Goal: Task Accomplishment & Management: Manage account settings

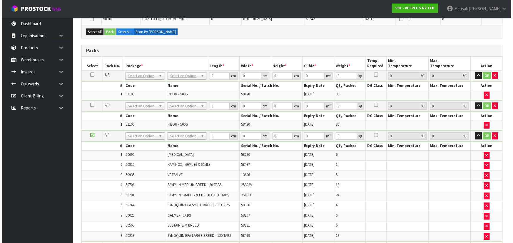
scroll to position [240, 0]
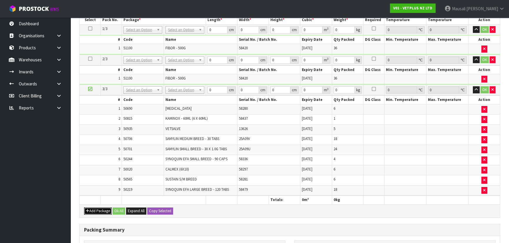
click at [98, 208] on button "Add Package" at bounding box center [98, 211] width 28 height 7
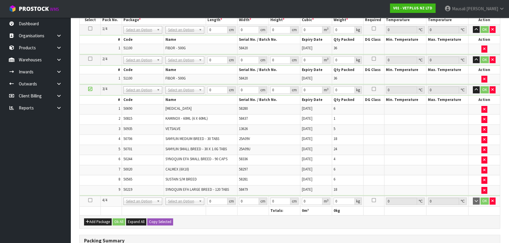
click at [91, 200] on icon at bounding box center [90, 200] width 4 height 0
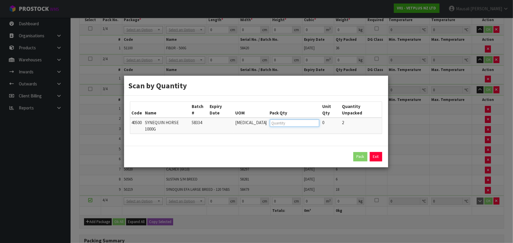
click at [270, 125] on input "number" at bounding box center [294, 123] width 49 height 7
type input "2"
click button "Pack" at bounding box center [360, 156] width 14 height 9
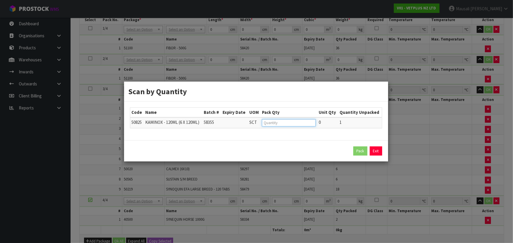
click at [277, 125] on input "number" at bounding box center [289, 122] width 54 height 7
type input "1"
click button "Pack" at bounding box center [360, 151] width 14 height 9
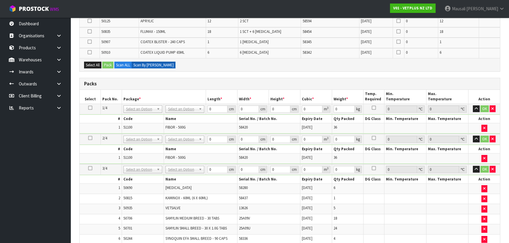
scroll to position [139, 0]
click at [126, 64] on label "Scan ALL" at bounding box center [123, 65] width 18 height 7
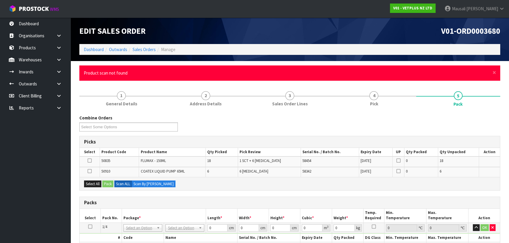
scroll to position [80, 0]
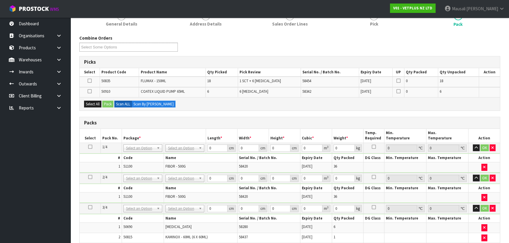
click at [90, 81] on icon at bounding box center [90, 81] width 4 height 0
click at [0, 0] on input "checkbox" at bounding box center [0, 0] width 0 height 0
click at [110, 104] on button "Pack" at bounding box center [107, 104] width 11 height 7
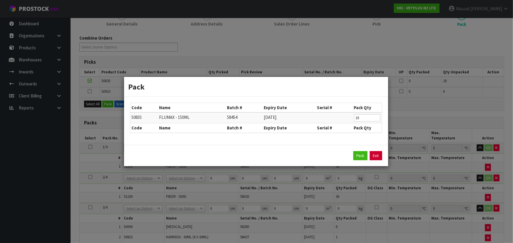
click at [373, 157] on link "Exit" at bounding box center [375, 155] width 12 height 9
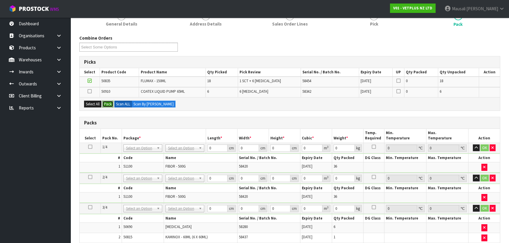
click at [107, 102] on button "Pack" at bounding box center [107, 104] width 11 height 7
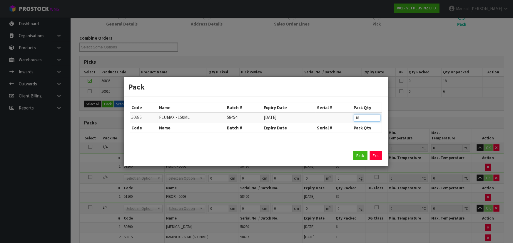
drag, startPoint x: 365, startPoint y: 117, endPoint x: 345, endPoint y: 120, distance: 20.8
click at [345, 120] on tr "50835 FLUMAX - 150ML 58454 [DATE] 18" at bounding box center [255, 117] width 251 height 11
type input "12"
click at [355, 154] on button "Pack" at bounding box center [360, 155] width 14 height 9
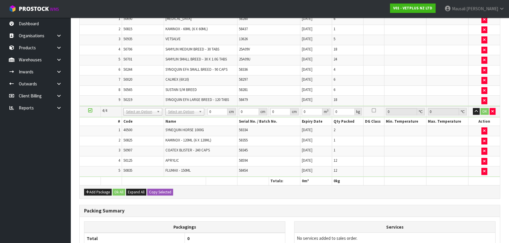
scroll to position [347, 0]
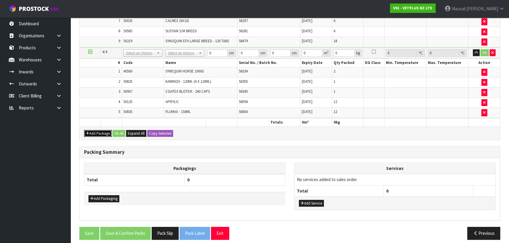
click at [100, 130] on button "Add Package" at bounding box center [98, 133] width 28 height 7
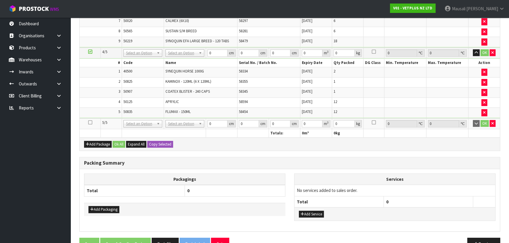
click at [90, 122] on icon at bounding box center [90, 122] width 4 height 0
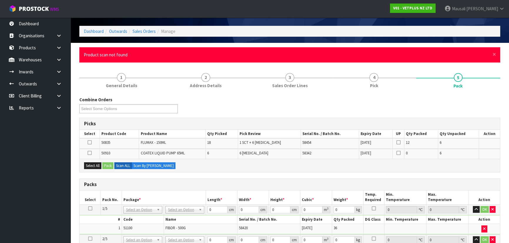
scroll to position [0, 0]
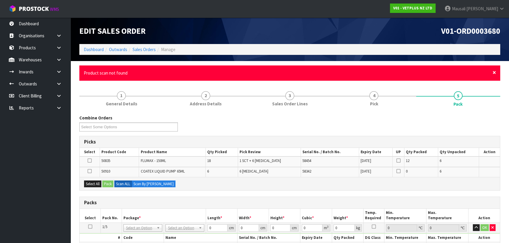
click at [493, 75] on span "×" at bounding box center [494, 72] width 4 height 8
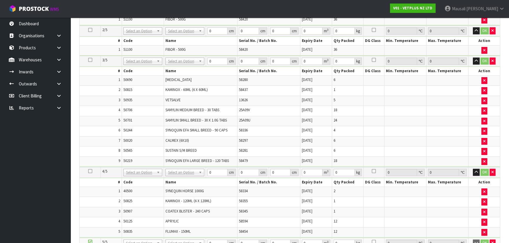
scroll to position [267, 0]
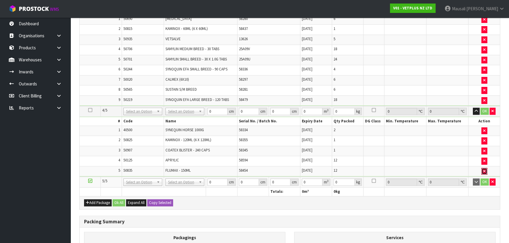
click at [483, 169] on icon "button" at bounding box center [484, 171] width 2 height 4
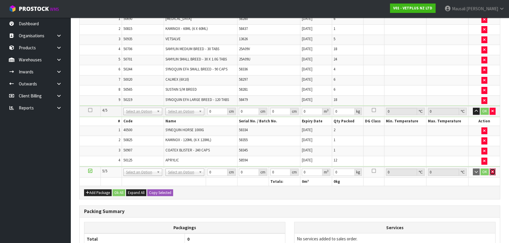
click at [493, 170] on icon "button" at bounding box center [492, 172] width 2 height 4
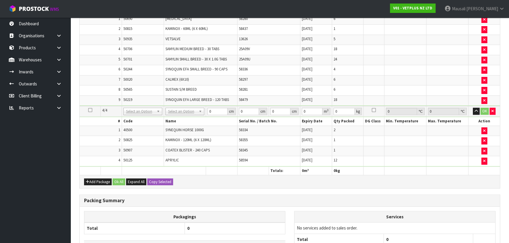
click at [90, 110] on icon at bounding box center [90, 110] width 4 height 0
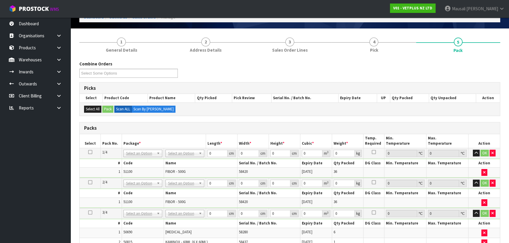
scroll to position [140, 0]
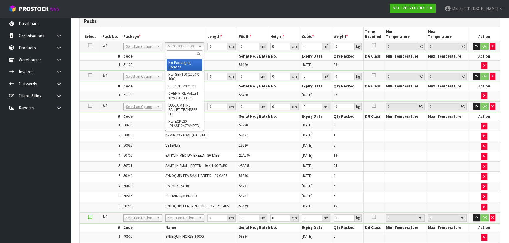
click at [174, 55] on input "text" at bounding box center [185, 54] width 36 height 7
type input "CTN9"
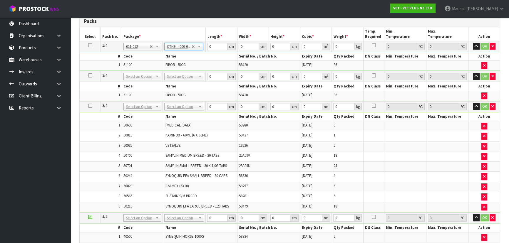
type input "51"
type input "38"
type input "58.5"
type input "0.113373"
type input "21.08"
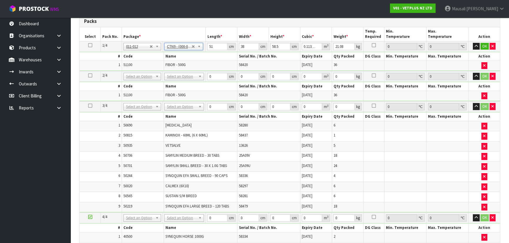
click at [91, 45] on icon at bounding box center [90, 45] width 4 height 0
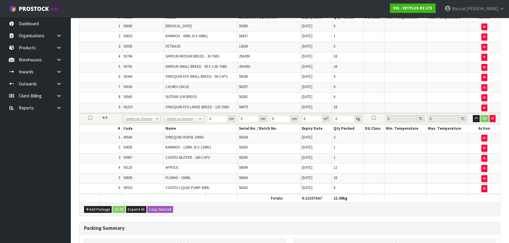
scroll to position [273, 0]
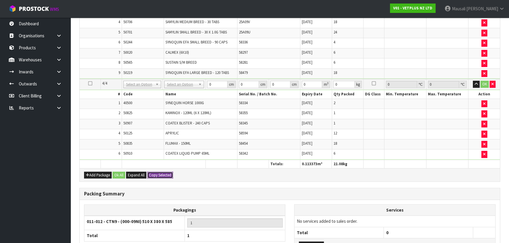
click at [157, 173] on button "Copy Selected" at bounding box center [160, 175] width 26 height 7
click at [157, 173] on span "Confirm" at bounding box center [155, 175] width 13 height 5
type input "51"
type input "38"
type input "58.5"
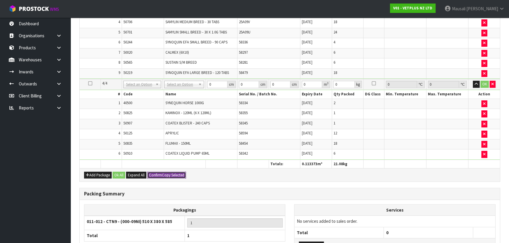
type input "0.113373"
type input "21.08"
type input "51"
type input "38"
type input "58.5"
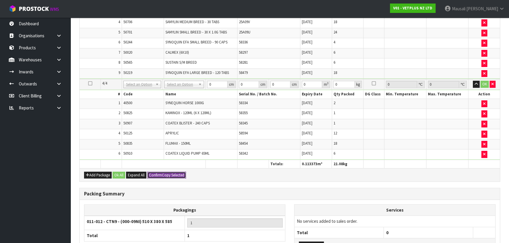
type input "0.113373"
type input "21.08"
type input "51"
type input "38"
type input "58.5"
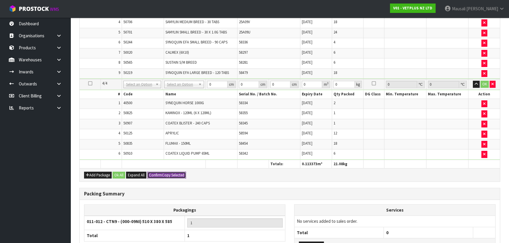
type input "0.113373"
type input "21.08"
type input "4"
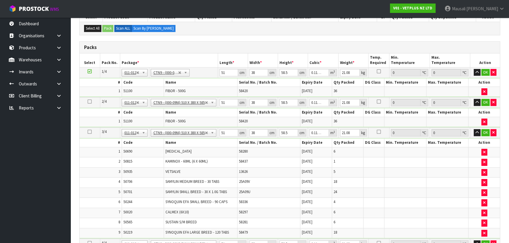
scroll to position [113, 0]
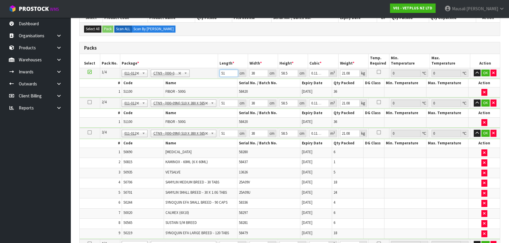
drag, startPoint x: 229, startPoint y: 73, endPoint x: 216, endPoint y: 80, distance: 14.4
click at [216, 80] on tbody "1/4 NONE 007-001 007-002 007-004 007-009 007-013 007-014 007-015 007-017 007-01…" at bounding box center [290, 83] width 420 height 30
type input "5"
type input "0.011115"
type input "52"
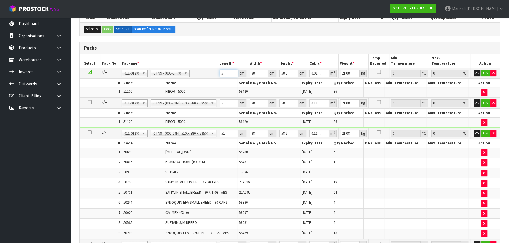
type input "0.115596"
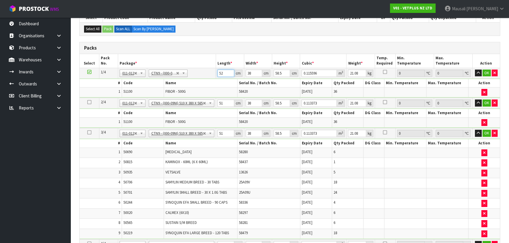
type input "52"
type input "4"
type input "0.012168"
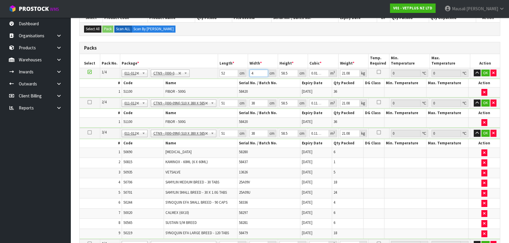
type input "40"
type input "0.12168"
type input "40"
type input "4"
type input "0.00832"
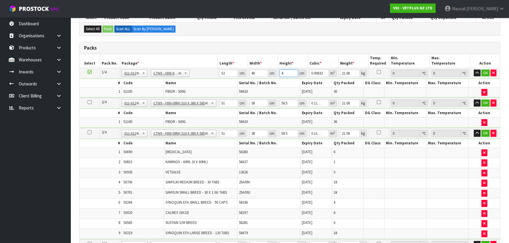
type input "47"
type input "0.09776"
type input "47"
type input "22"
type input "5"
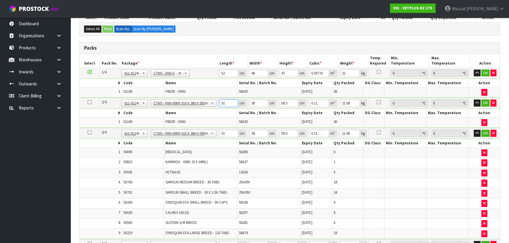
type input "0.011115"
type input "52"
type input "0.115596"
type input "52"
type input "4"
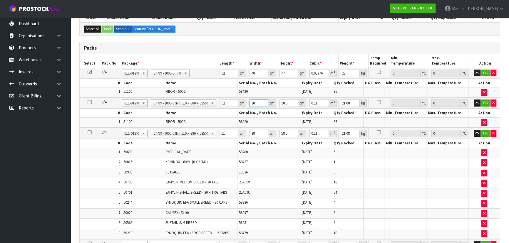
type input "0.012168"
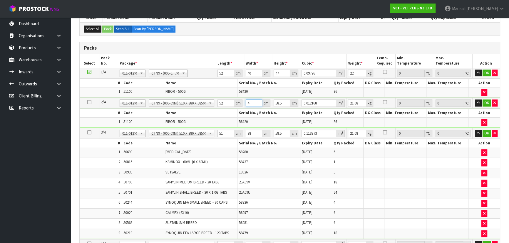
type input "40"
type input "0.12168"
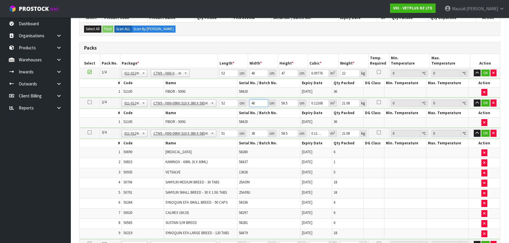
type input "40"
type input "4"
type input "0.00832"
type input "47"
type input "0.09776"
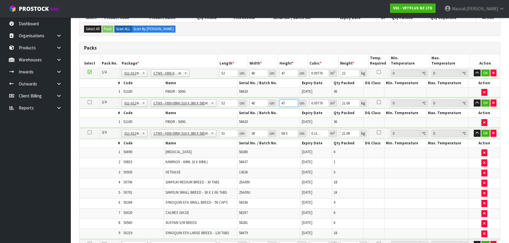
type input "47"
type input "22"
type input "5"
type input "0.011115"
type input "52"
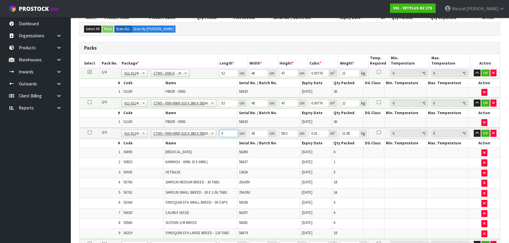
type input "0.115596"
type input "52"
type input "4"
type input "0.012168"
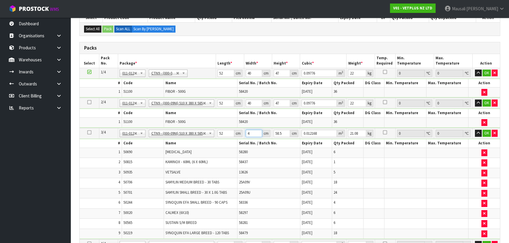
type input "41"
type input "0.124722"
type input "41"
type input "6"
type input "0.012792"
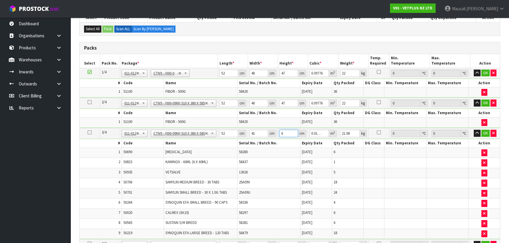
type input "60"
type input "0.12792"
type input "60"
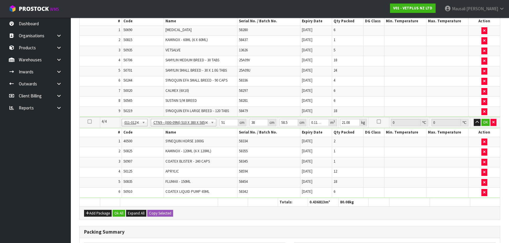
scroll to position [273, 0]
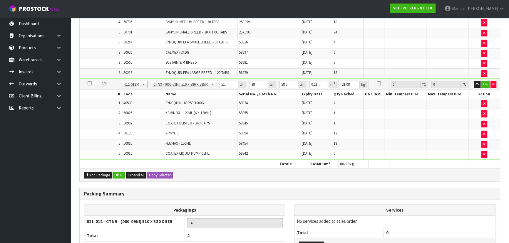
type input "15"
drag, startPoint x: 226, startPoint y: 83, endPoint x: 220, endPoint y: 85, distance: 6.9
click at [220, 85] on td "51 cm" at bounding box center [233, 84] width 30 height 11
type input "5"
type input "0.011115"
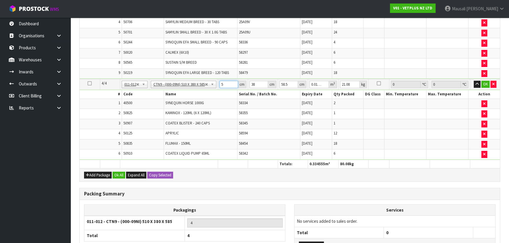
type input "52"
type input "0.115596"
type input "52"
type input "4"
type input "0.012168"
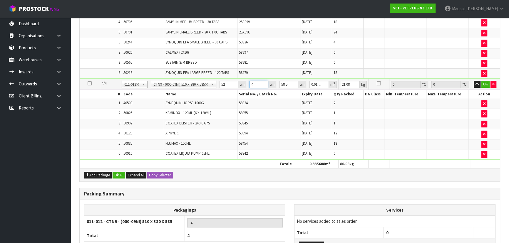
type input "40"
type input "0.12168"
type input "40"
type input "4"
type input "0.00832"
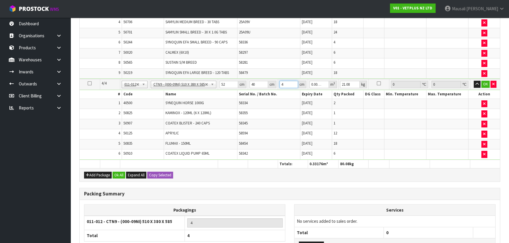
type input "47"
type input "0.09776"
type input "47"
type input "20"
click at [117, 173] on button "Ok All" at bounding box center [118, 175] width 13 height 7
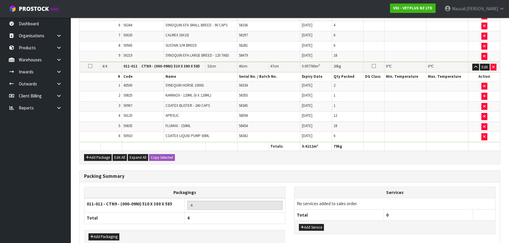
scroll to position [318, 0]
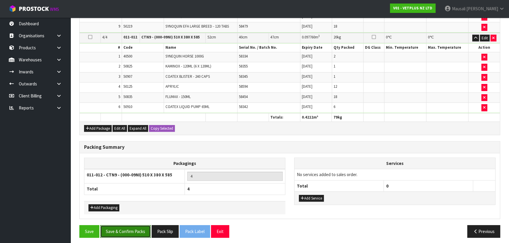
click at [132, 230] on button "Save & Confirm Packs" at bounding box center [125, 231] width 51 height 13
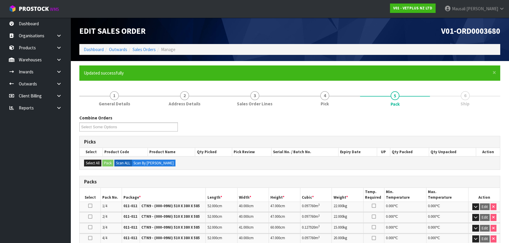
scroll to position [120, 0]
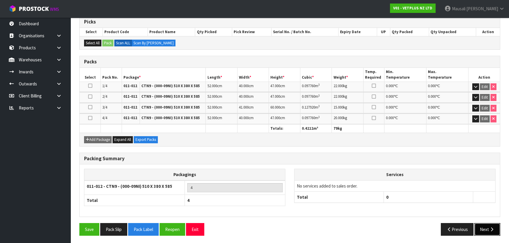
click at [481, 228] on button "Next" at bounding box center [487, 229] width 26 height 13
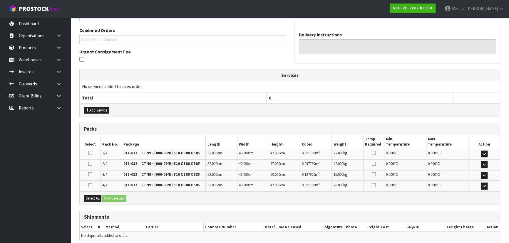
scroll to position [169, 0]
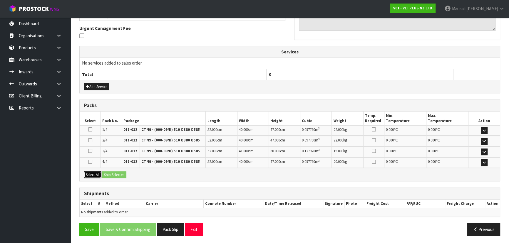
click at [91, 174] on button "Select All" at bounding box center [92, 175] width 17 height 7
click at [104, 173] on button "Ship Selected" at bounding box center [114, 175] width 24 height 7
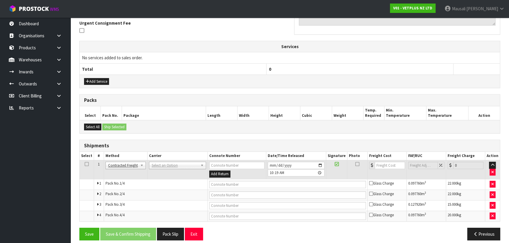
scroll to position [179, 0]
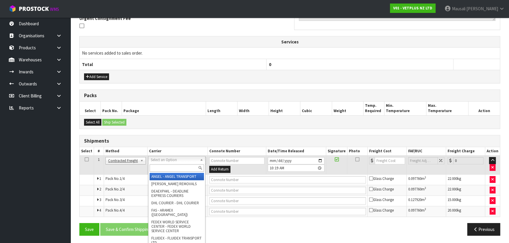
click at [162, 169] on input "text" at bounding box center [176, 167] width 54 height 7
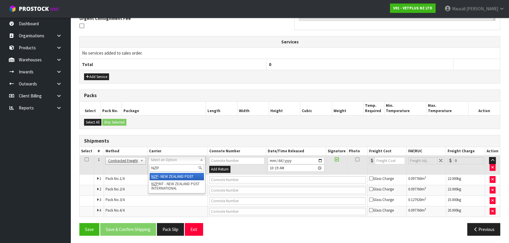
type input "NZP"
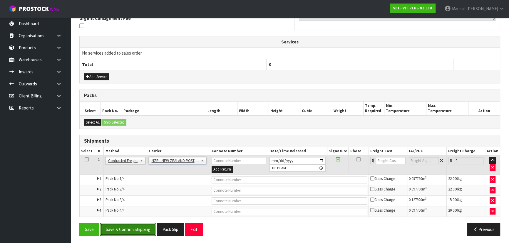
click at [145, 226] on button "Save & Confirm Shipping" at bounding box center [128, 229] width 56 height 13
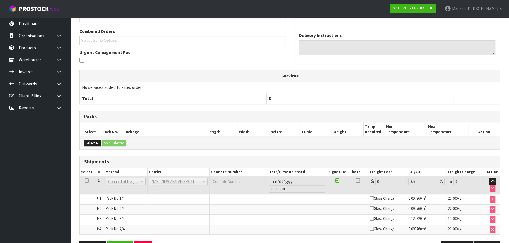
scroll to position [170, 0]
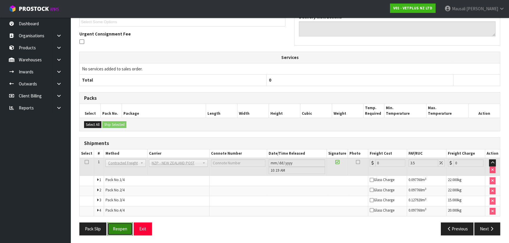
drag, startPoint x: 119, startPoint y: 228, endPoint x: 125, endPoint y: 226, distance: 5.9
click at [119, 228] on button "Reopen" at bounding box center [120, 229] width 26 height 13
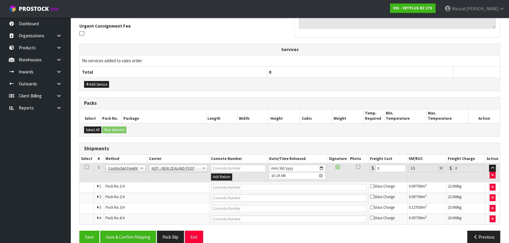
scroll to position [179, 0]
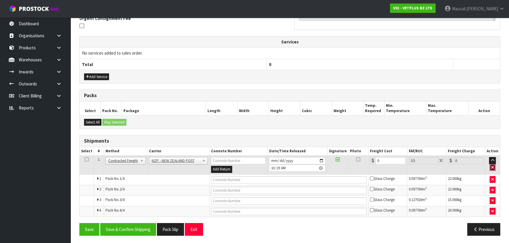
click at [493, 166] on icon "button" at bounding box center [492, 168] width 2 height 4
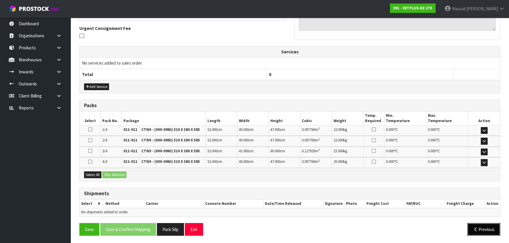
click at [485, 226] on button "Previous" at bounding box center [483, 229] width 33 height 13
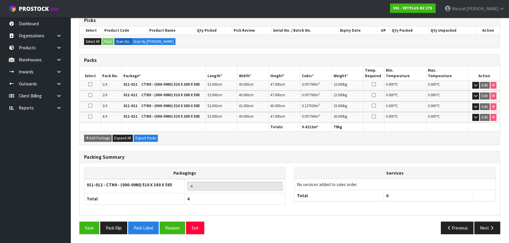
scroll to position [120, 0]
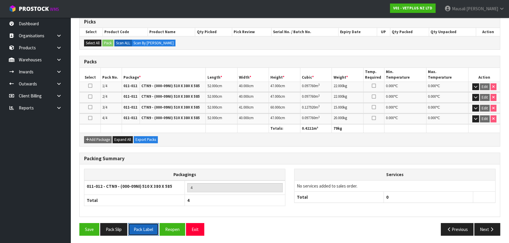
drag, startPoint x: 147, startPoint y: 228, endPoint x: 152, endPoint y: 221, distance: 8.8
click at [147, 228] on button "Pack Label" at bounding box center [143, 229] width 31 height 13
click at [174, 229] on button "Reopen" at bounding box center [172, 229] width 26 height 13
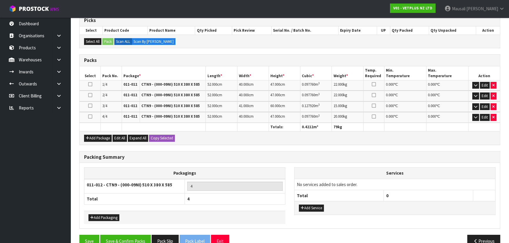
scroll to position [133, 0]
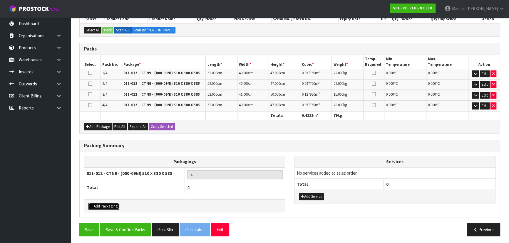
click at [103, 203] on button "Add Packaging" at bounding box center [103, 206] width 31 height 7
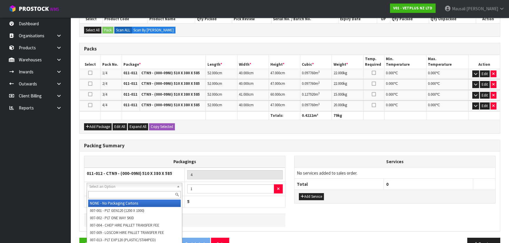
click at [106, 191] on input "text" at bounding box center [134, 194] width 93 height 7
type input "OC"
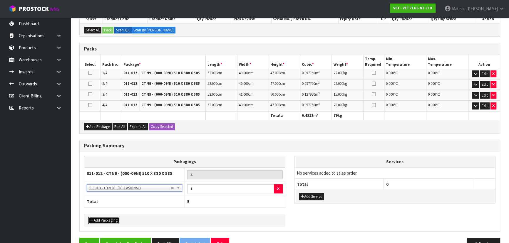
click at [99, 217] on button "Add Packaging" at bounding box center [103, 220] width 31 height 7
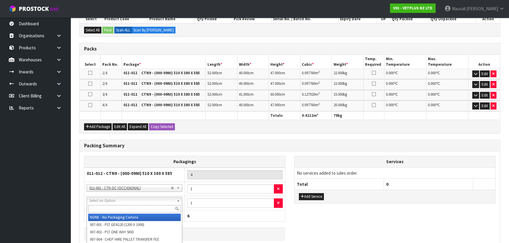
click at [97, 206] on input "text" at bounding box center [134, 208] width 93 height 7
type input "CTN5"
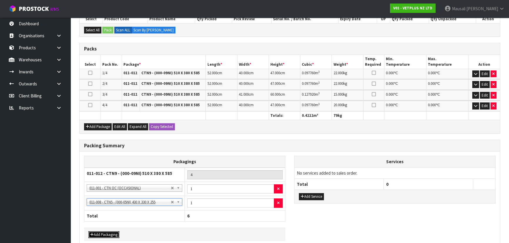
click at [103, 231] on button "Add Packaging" at bounding box center [103, 234] width 31 height 7
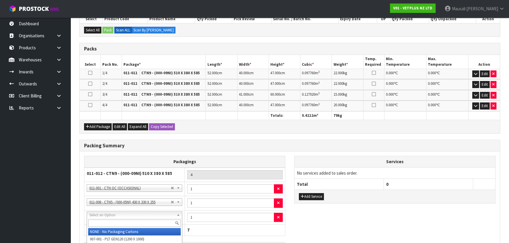
click at [100, 221] on input "text" at bounding box center [134, 223] width 93 height 7
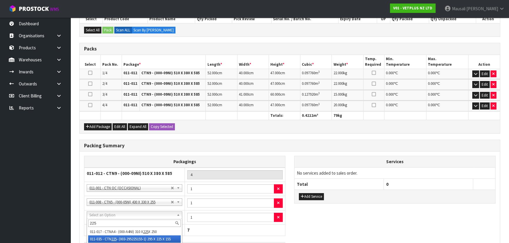
type input "225"
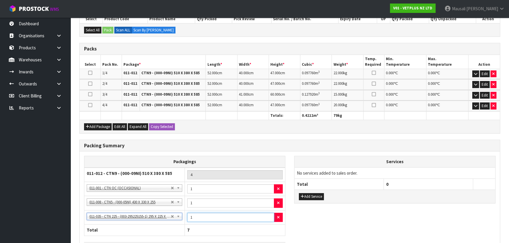
drag, startPoint x: 196, startPoint y: 215, endPoint x: 179, endPoint y: 217, distance: 17.5
click at [179, 217] on tr "NONE - No Packaging Cartons 007-001 - PLT GEN120 (1200 X 1000) 007-002 - PLT ON…" at bounding box center [184, 217] width 201 height 14
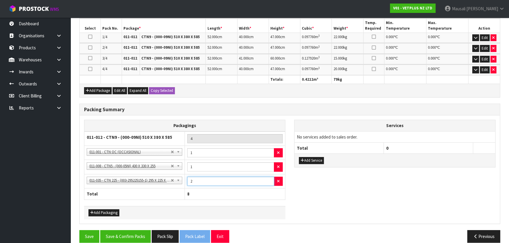
scroll to position [176, 0]
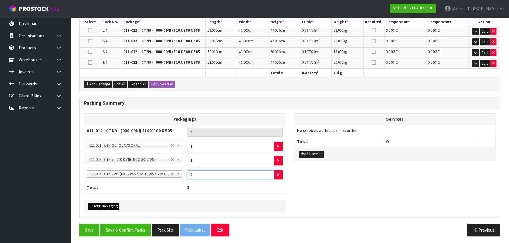
type input "2"
click at [103, 203] on button "Add Packaging" at bounding box center [103, 206] width 31 height 7
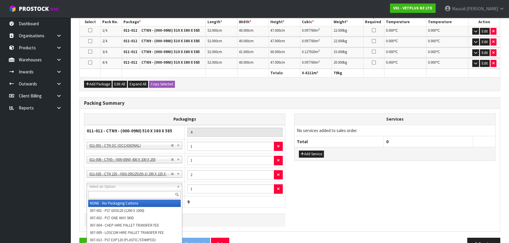
click at [102, 195] on input "text" at bounding box center [134, 194] width 93 height 7
type input "A4"
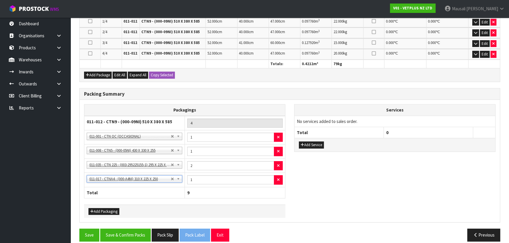
scroll to position [190, 0]
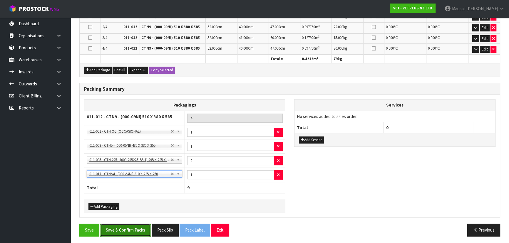
click at [137, 230] on button "Save & Confirm Packs" at bounding box center [125, 230] width 51 height 13
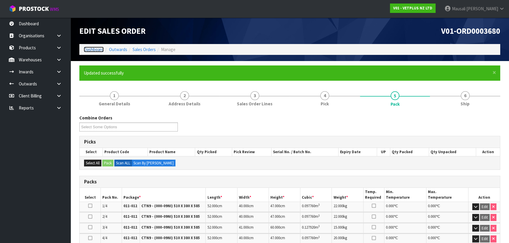
click at [90, 48] on link "Dashboard" at bounding box center [94, 50] width 20 height 6
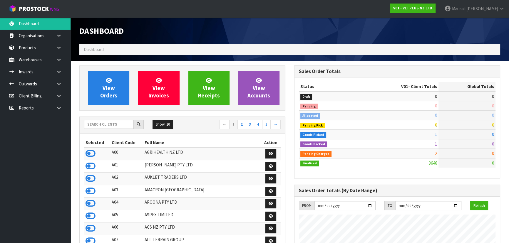
scroll to position [444, 214]
click at [102, 123] on input "text" at bounding box center [109, 124] width 50 height 9
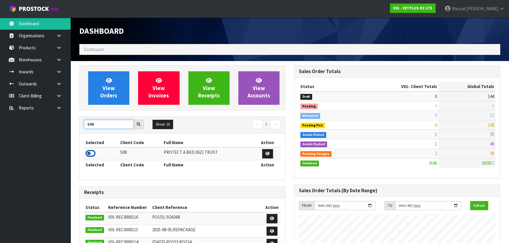
type input "S08"
click at [92, 154] on icon at bounding box center [90, 153] width 10 height 9
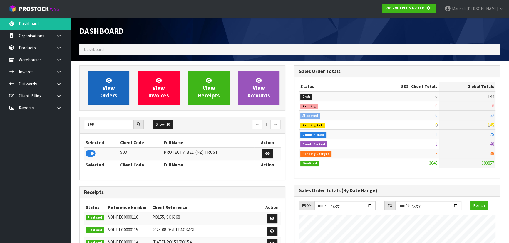
scroll to position [293338, 293489]
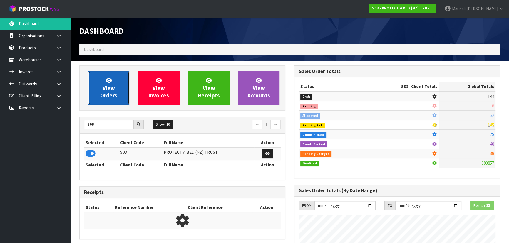
click at [105, 88] on span "View Orders" at bounding box center [108, 88] width 17 height 22
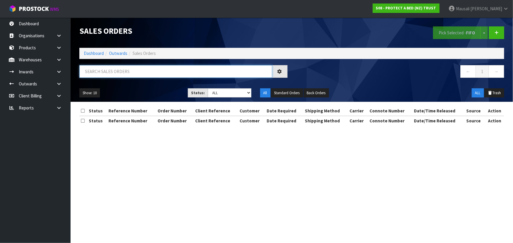
click at [98, 73] on input "text" at bounding box center [175, 71] width 193 height 13
type input "JOB-0415051"
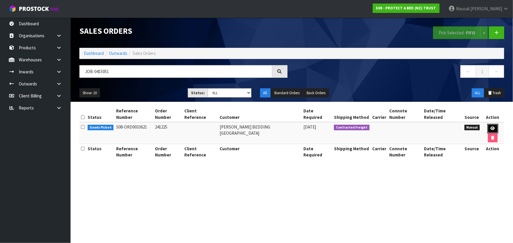
click at [490, 127] on icon at bounding box center [492, 129] width 4 height 4
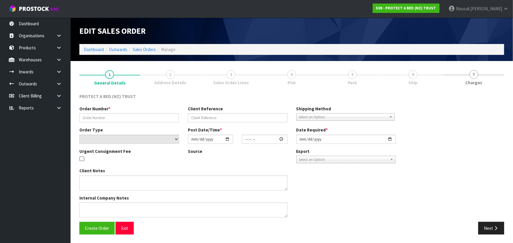
type input "241225"
select select "number:0"
type input "[DATE]"
type input "15:30:00.000"
type input "[DATE]"
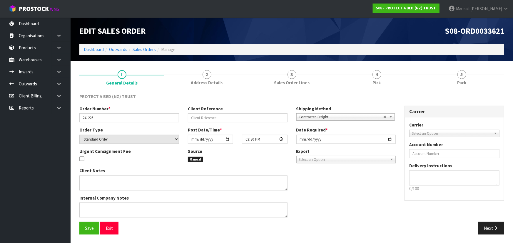
click at [385, 77] on link "4 Pick" at bounding box center [376, 76] width 85 height 23
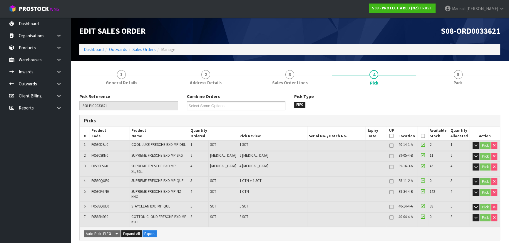
click at [422, 136] on icon at bounding box center [423, 136] width 4 height 0
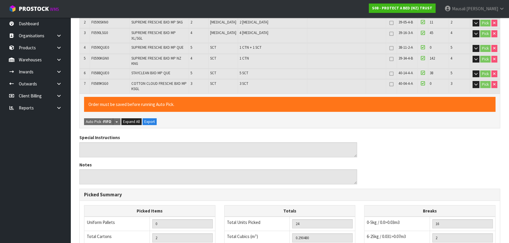
scroll to position [241, 0]
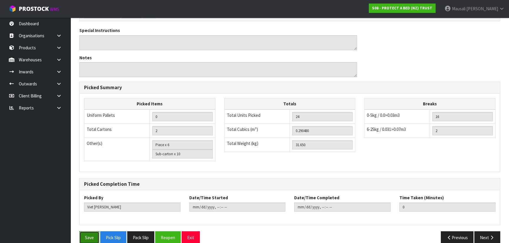
click at [85, 231] on button "Save" at bounding box center [89, 237] width 20 height 13
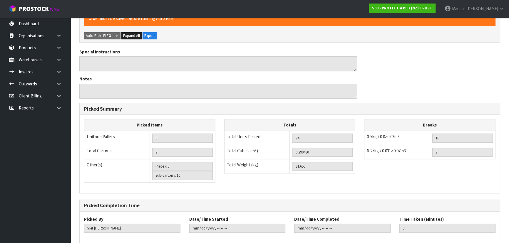
scroll to position [0, 0]
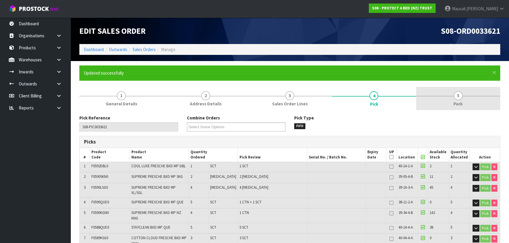
type input "[PERSON_NAME]"
type input "[DATE]T10:30:48"
click at [448, 97] on link "5 Pack" at bounding box center [458, 98] width 84 height 23
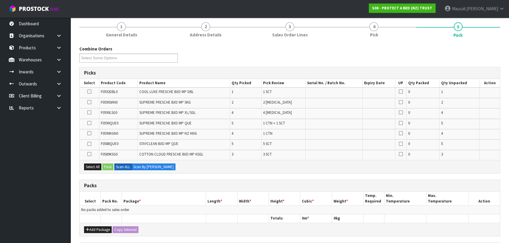
scroll to position [107, 0]
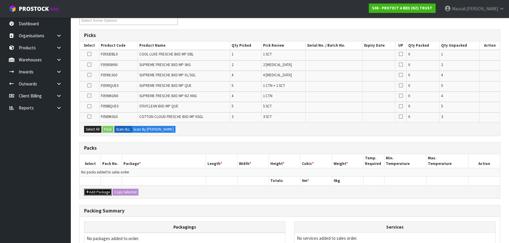
click at [90, 192] on button "Add Package" at bounding box center [98, 192] width 28 height 7
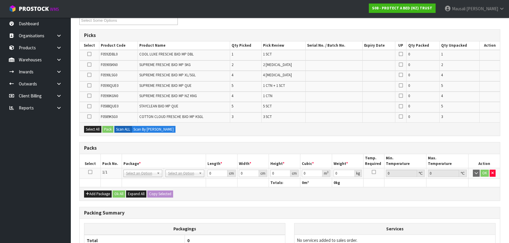
click at [88, 172] on td at bounding box center [90, 173] width 21 height 11
click at [90, 172] on icon at bounding box center [90, 172] width 4 height 0
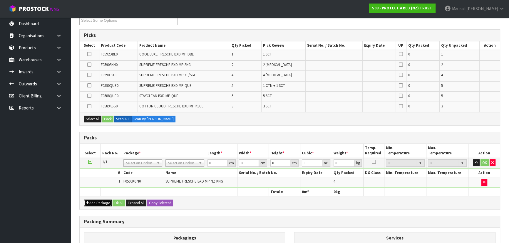
click at [92, 201] on button "Add Package" at bounding box center [98, 203] width 28 height 7
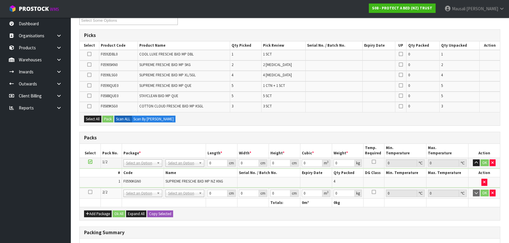
click at [89, 192] on icon at bounding box center [90, 192] width 4 height 0
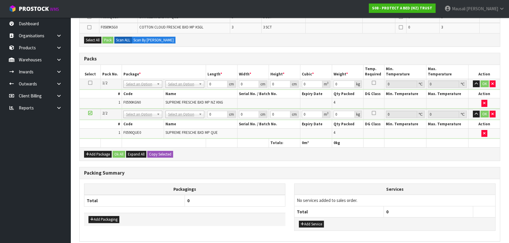
scroll to position [187, 0]
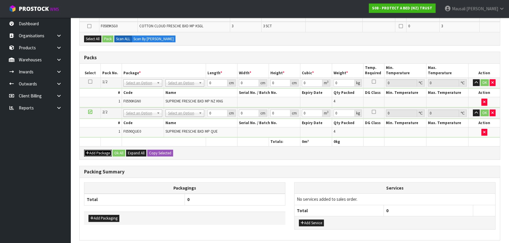
drag, startPoint x: 98, startPoint y: 150, endPoint x: 95, endPoint y: 147, distance: 4.8
click at [98, 150] on button "Add Package" at bounding box center [98, 153] width 28 height 7
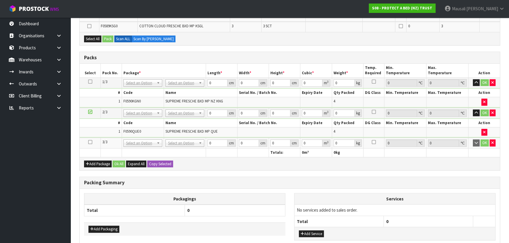
click at [90, 142] on icon at bounding box center [90, 142] width 4 height 0
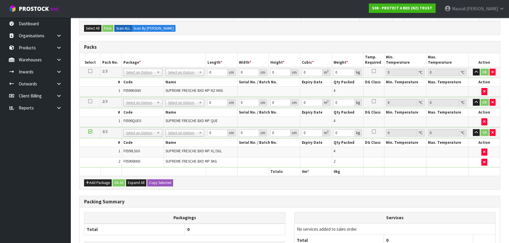
scroll to position [167, 0]
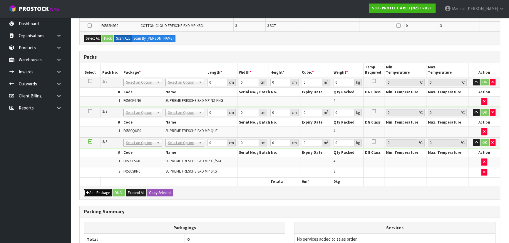
click at [93, 190] on button "Add Package" at bounding box center [98, 192] width 28 height 7
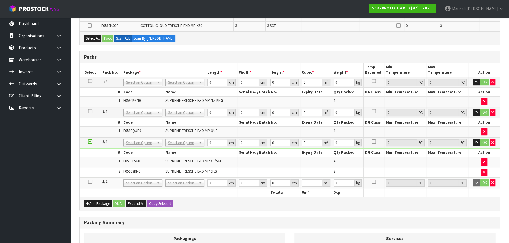
click at [90, 182] on icon at bounding box center [90, 182] width 4 height 0
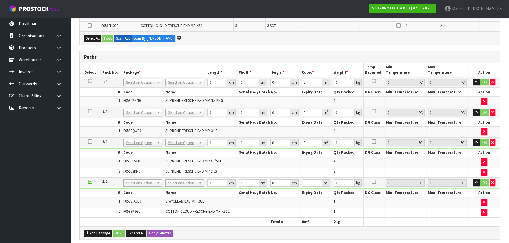
scroll to position [156, 0]
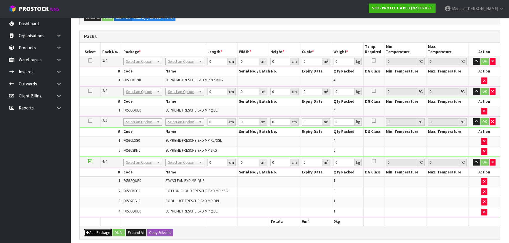
click at [100, 229] on button "Add Package" at bounding box center [98, 232] width 28 height 7
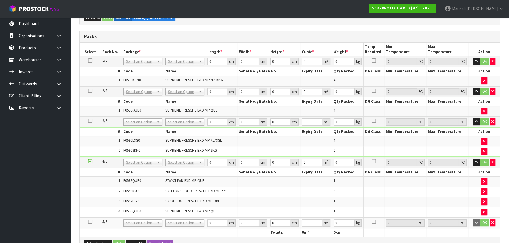
click at [90, 222] on icon at bounding box center [90, 222] width 4 height 0
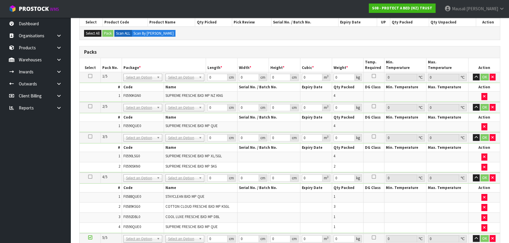
scroll to position [76, 0]
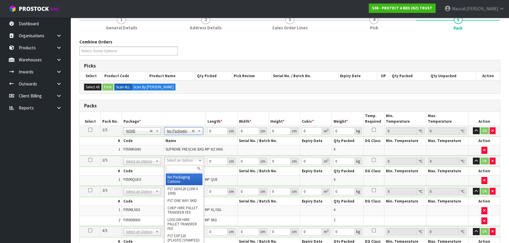
type input "2"
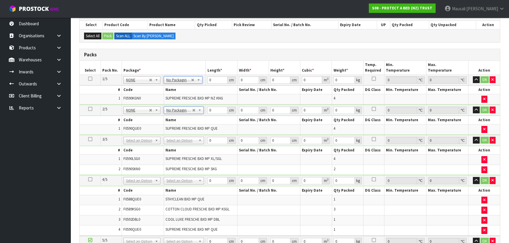
scroll to position [129, 0]
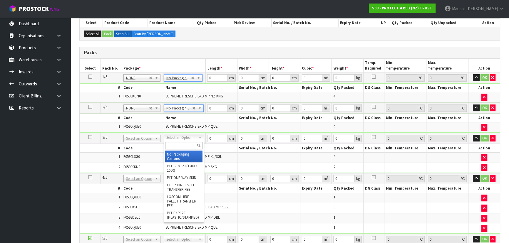
click at [173, 145] on input "text" at bounding box center [183, 145] width 37 height 7
type input "OC"
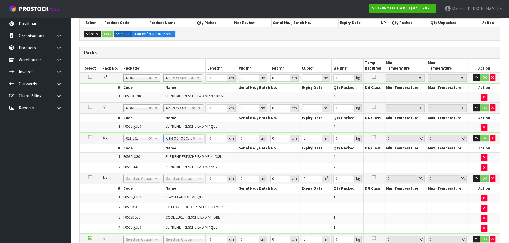
type input "7.2"
click at [176, 184] on input "text" at bounding box center [184, 185] width 38 height 7
type input "OC"
type input "2"
type input "7.1"
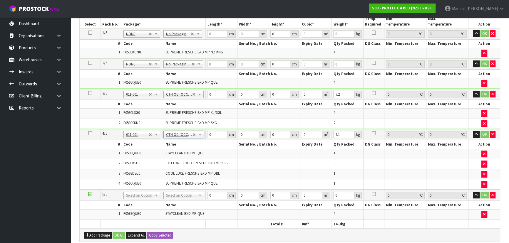
scroll to position [209, 0]
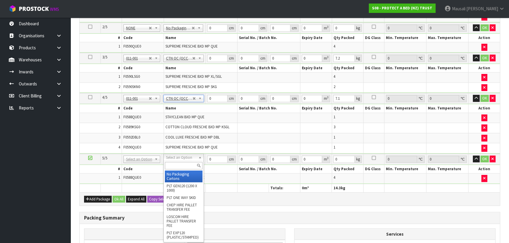
click at [177, 166] on input "text" at bounding box center [184, 165] width 38 height 7
type input "CTN6"
type input "45.5"
type input "30.5"
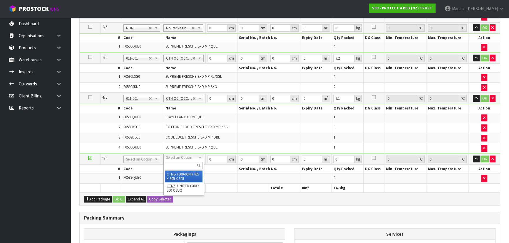
type input "0.042326"
type input "3.8"
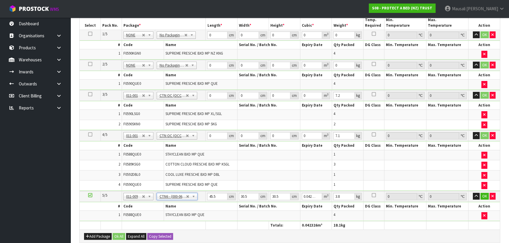
scroll to position [129, 0]
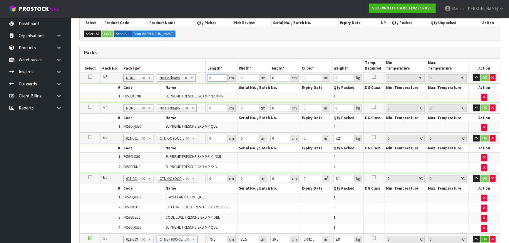
drag, startPoint x: 216, startPoint y: 76, endPoint x: 223, endPoint y: 72, distance: 8.1
click at [206, 79] on td "0 cm" at bounding box center [221, 78] width 31 height 11
type input "59"
type input "40"
type input "3"
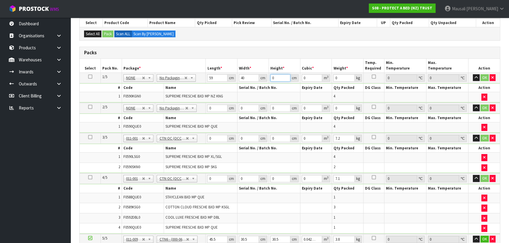
type input "0.00708"
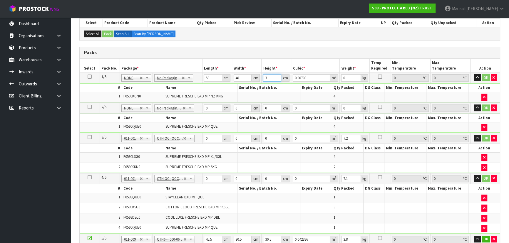
type input "32"
type input "0.07552"
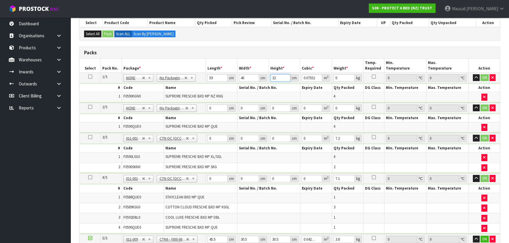
type input "32"
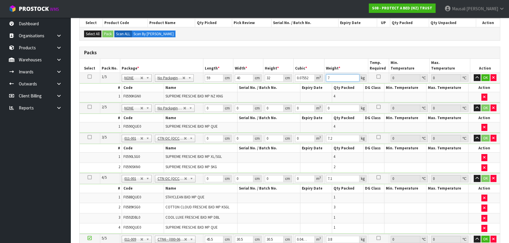
type input "7"
type input "59"
type input "40"
type input "3"
type input "0.00708"
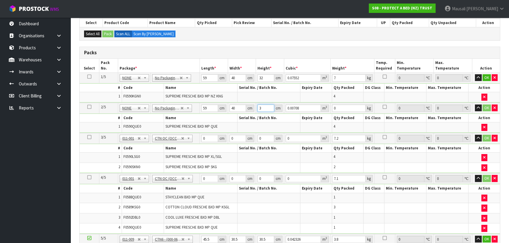
type input "32"
type input "0.07552"
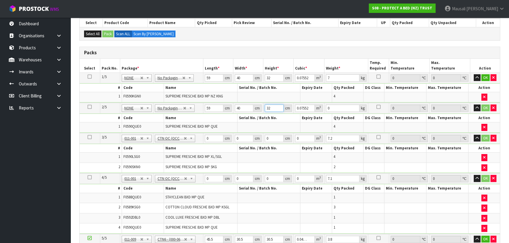
type input "32"
type input "7"
type input "59"
type input "40"
type input "3"
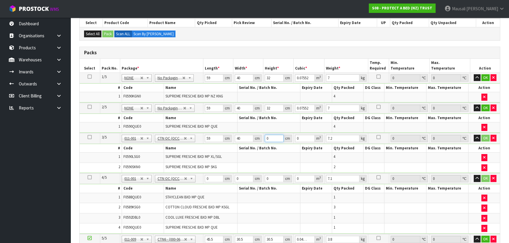
type input "0.00708"
type input "32"
type input "0.07552"
type input "32"
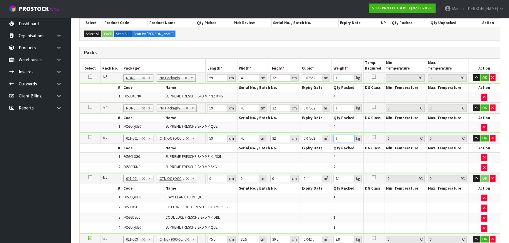
type input "9"
type input "59"
type input "40"
type input "3"
type input "0.00708"
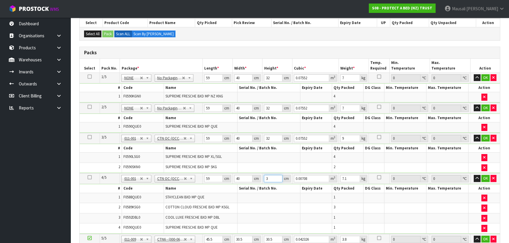
type input "32"
type input "0.07552"
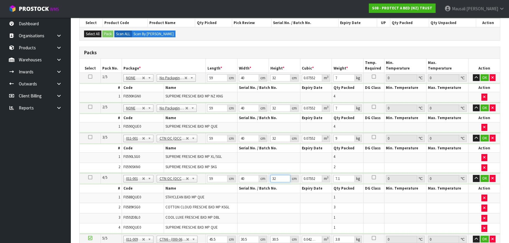
type input "32"
type input "8"
type input "4"
type input "0.003721"
type input "46"
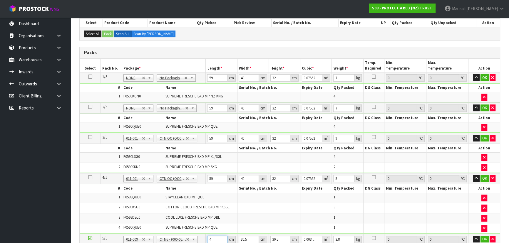
type input "0.042792"
type input "46"
type input "3"
type input "0.004209"
type input "32"
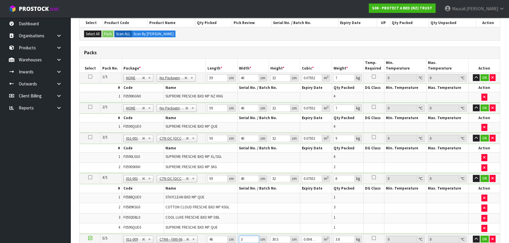
type input "0.044896"
type input "32"
type input "3"
type input "0.004416"
type input "33"
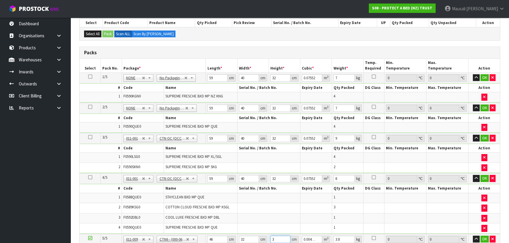
type input "0.048576"
type input "33"
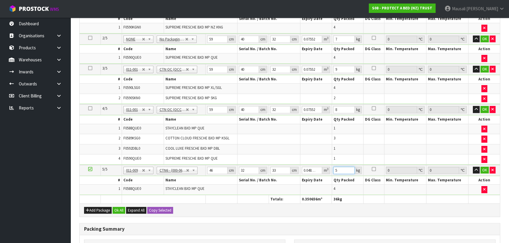
scroll to position [236, 0]
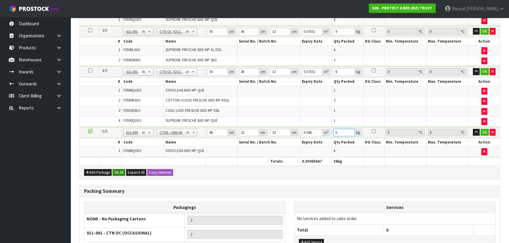
type input "5"
click at [118, 169] on button "Ok All" at bounding box center [118, 172] width 13 height 7
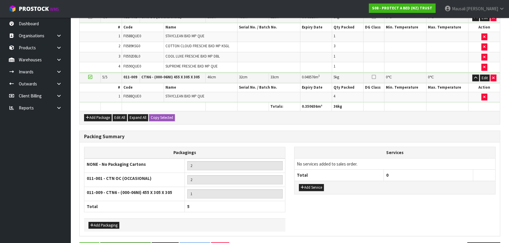
scroll to position [307, 0]
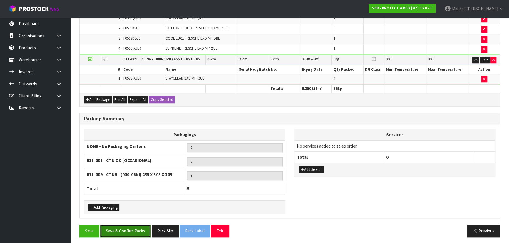
click at [132, 229] on button "Save & Confirm Packs" at bounding box center [125, 231] width 51 height 13
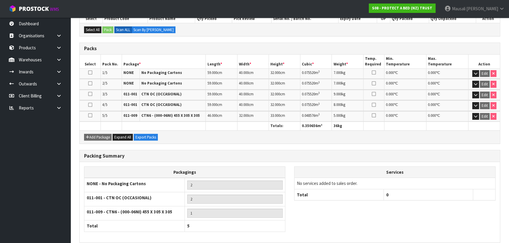
scroll to position [159, 0]
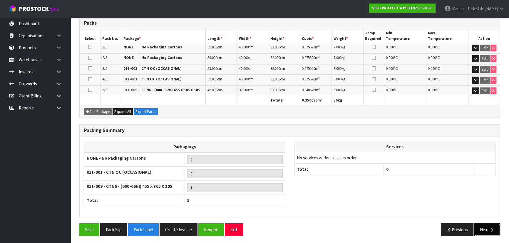
click at [481, 227] on button "Next" at bounding box center [487, 230] width 26 height 13
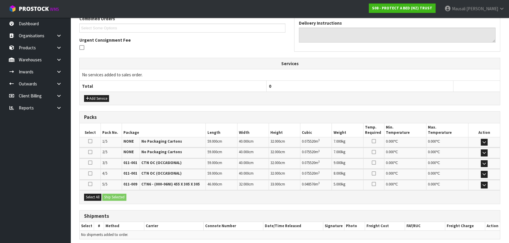
scroll to position [180, 0]
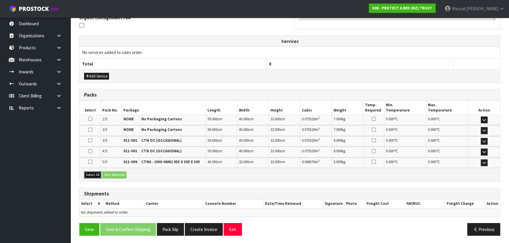
click at [92, 172] on button "Select All" at bounding box center [92, 175] width 17 height 7
click at [112, 172] on button "Ship Selected" at bounding box center [114, 175] width 24 height 7
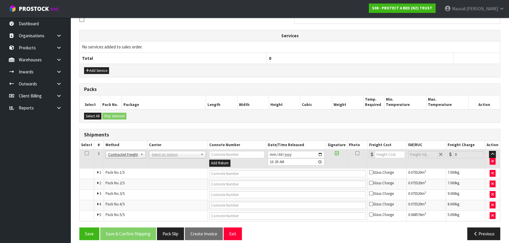
scroll to position [190, 0]
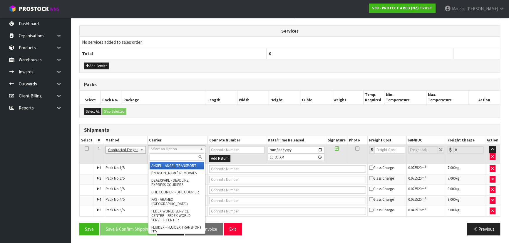
click at [164, 155] on input "text" at bounding box center [176, 157] width 54 height 7
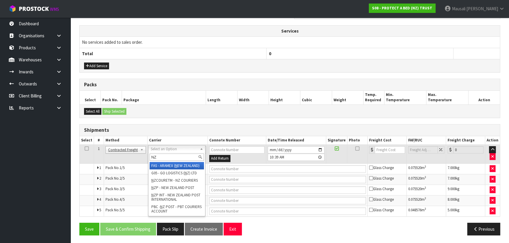
type input "NZP"
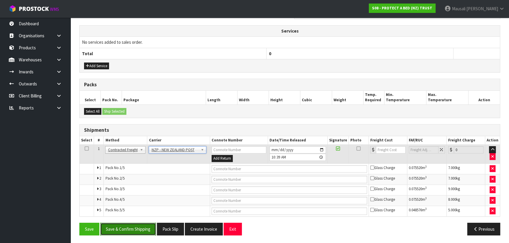
click at [120, 230] on button "Save & Confirm Shipping" at bounding box center [128, 229] width 56 height 13
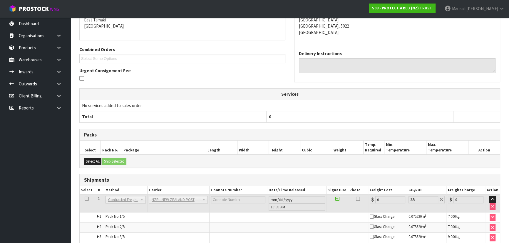
scroll to position [180, 0]
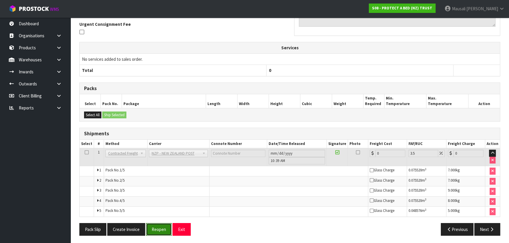
click at [151, 230] on button "Reopen" at bounding box center [159, 229] width 26 height 13
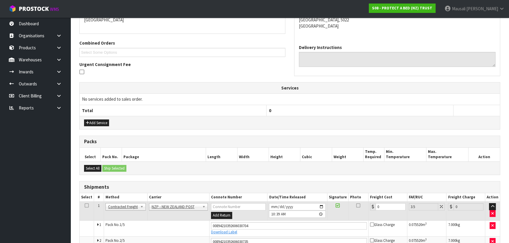
scroll to position [196, 0]
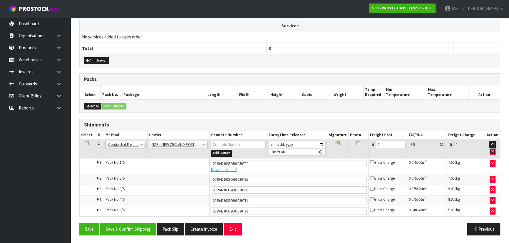
click at [491, 151] on button "button" at bounding box center [492, 151] width 6 height 7
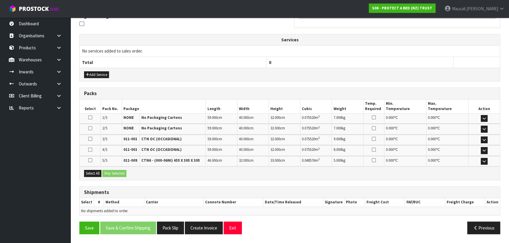
scroll to position [180, 0]
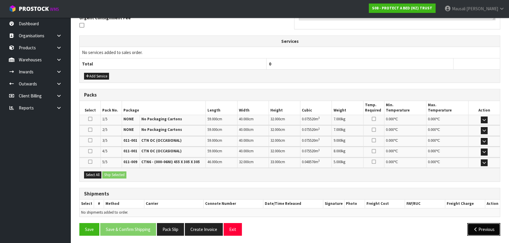
click at [479, 226] on button "Previous" at bounding box center [483, 229] width 33 height 13
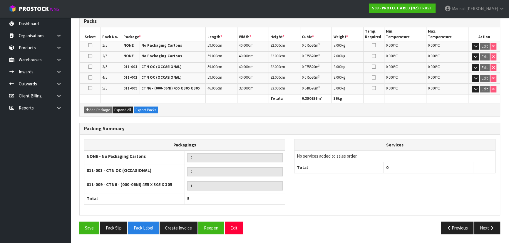
scroll to position [159, 0]
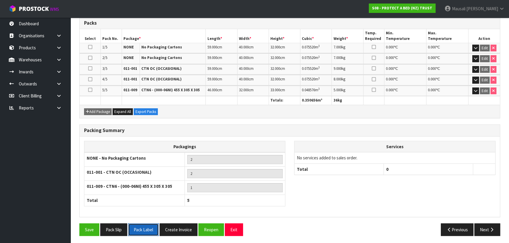
click at [147, 227] on button "Pack Label" at bounding box center [143, 230] width 31 height 13
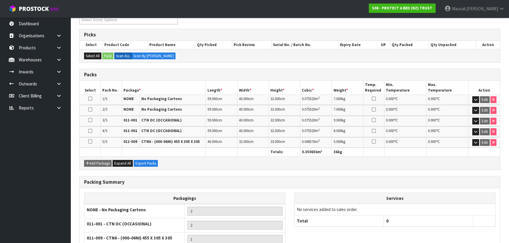
scroll to position [26, 0]
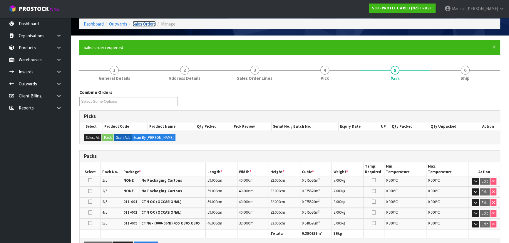
click at [140, 23] on link "Sales Orders" at bounding box center [143, 24] width 23 height 6
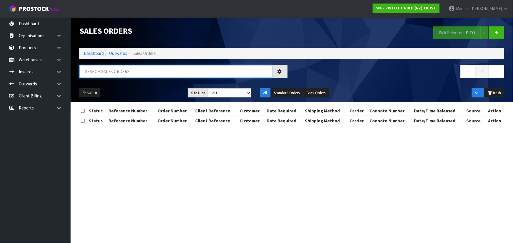
click at [100, 71] on input "text" at bounding box center [175, 71] width 193 height 13
type input "JOB-0415358"
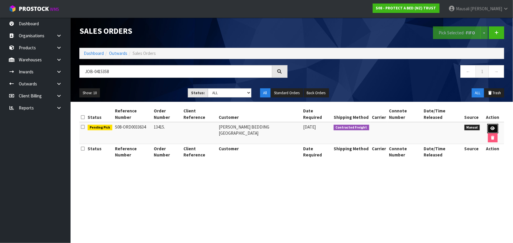
click at [487, 124] on link at bounding box center [492, 128] width 11 height 9
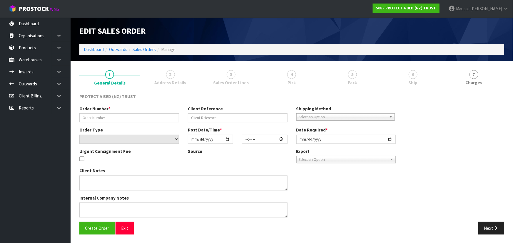
type input "13415."
select select "number:0"
type input "[DATE]"
type input "09:29:00.000"
type input "[DATE]"
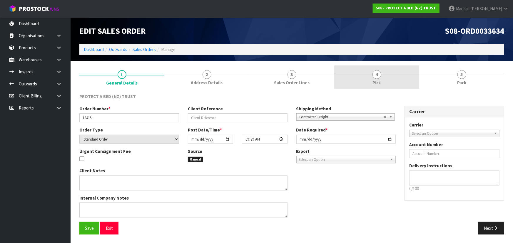
click at [382, 79] on link "4 Pick" at bounding box center [376, 76] width 85 height 23
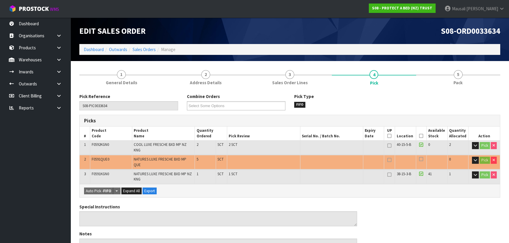
click at [420, 136] on icon at bounding box center [421, 136] width 4 height 0
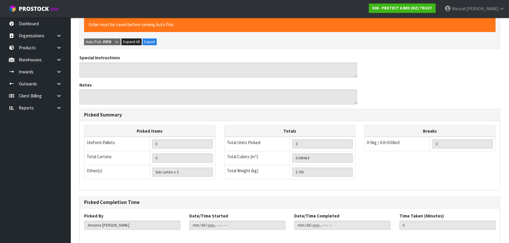
scroll to position [193, 0]
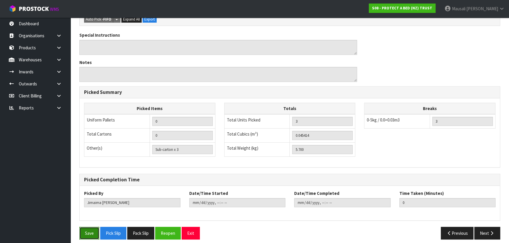
click at [86, 228] on button "Save" at bounding box center [89, 233] width 20 height 13
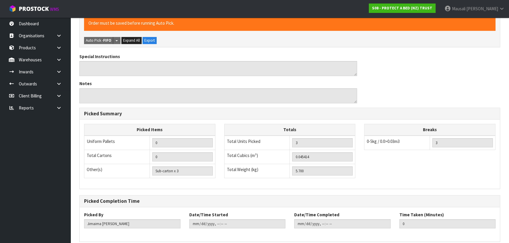
scroll to position [0, 0]
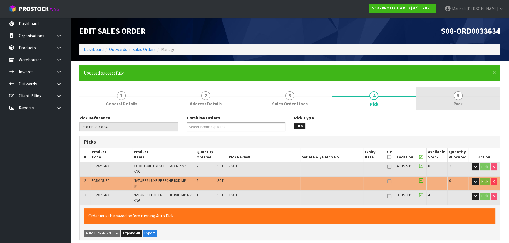
type input "[PERSON_NAME]"
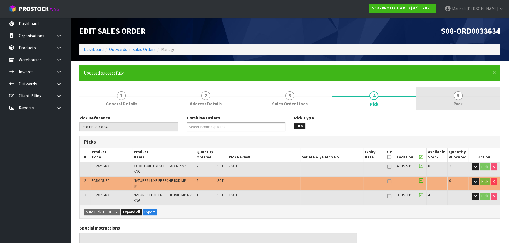
click at [458, 104] on span "Pack" at bounding box center [457, 104] width 9 height 6
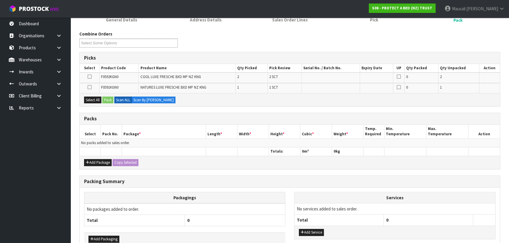
scroll to position [117, 0]
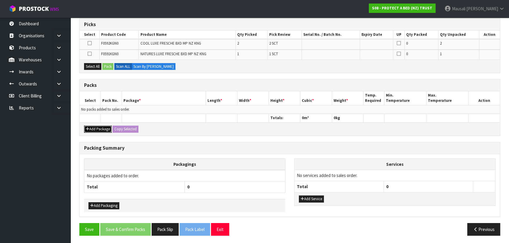
click at [99, 127] on button "Add Package" at bounding box center [98, 129] width 28 height 7
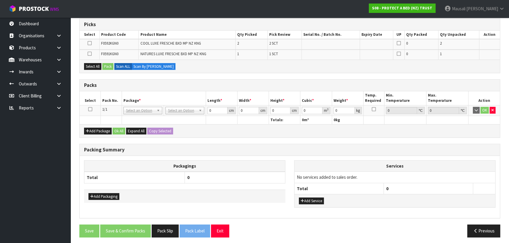
click at [90, 109] on icon at bounding box center [90, 109] width 4 height 0
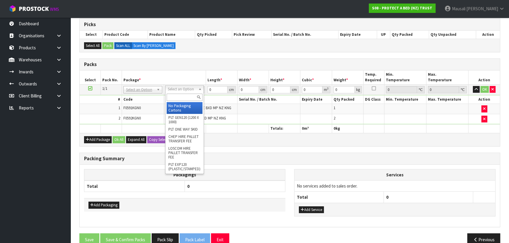
click at [177, 96] on input "text" at bounding box center [185, 97] width 36 height 7
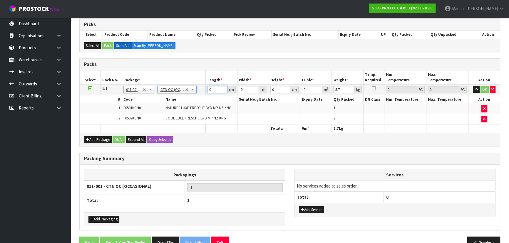
drag, startPoint x: 214, startPoint y: 90, endPoint x: 203, endPoint y: 93, distance: 10.9
click at [203, 93] on tr "1/1 NONE 007-001 007-002 007-004 007-009 007-013 007-014 007-015 007-017 007-01…" at bounding box center [290, 89] width 420 height 11
click at [119, 138] on button "Ok All" at bounding box center [118, 139] width 13 height 7
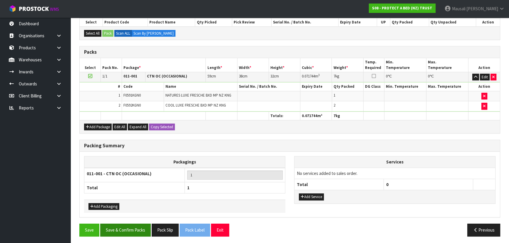
scroll to position [130, 0]
click at [126, 230] on button "Save & Confirm Packs" at bounding box center [125, 230] width 51 height 13
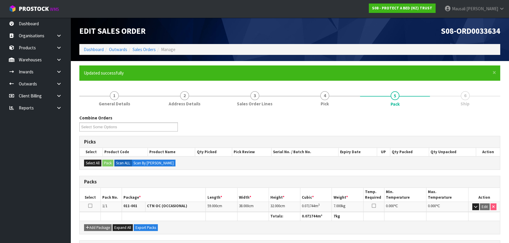
scroll to position [0, 0]
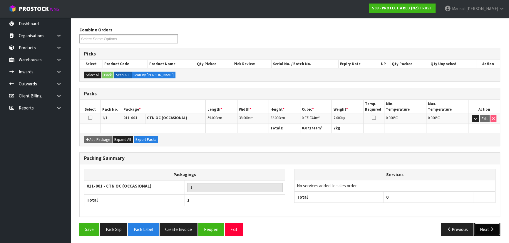
click at [487, 231] on button "Next" at bounding box center [487, 229] width 26 height 13
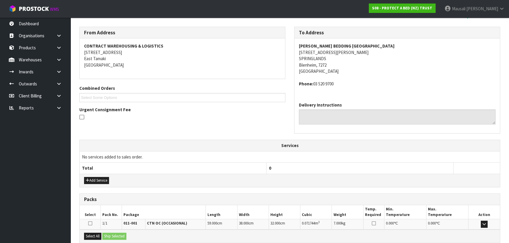
scroll to position [150, 0]
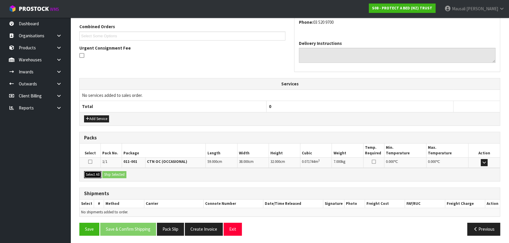
click at [95, 172] on button "Select All" at bounding box center [92, 174] width 17 height 7
click at [100, 172] on button "Select All" at bounding box center [92, 174] width 17 height 7
click at [112, 172] on button "Ship Selected" at bounding box center [114, 174] width 24 height 7
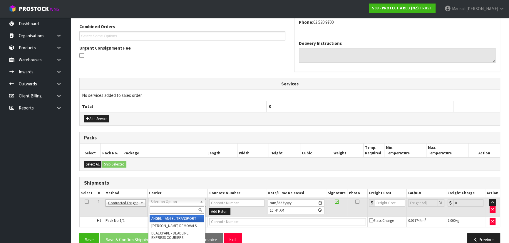
drag, startPoint x: 160, startPoint y: 198, endPoint x: 161, endPoint y: 202, distance: 3.8
click at [162, 209] on input "text" at bounding box center [176, 209] width 54 height 7
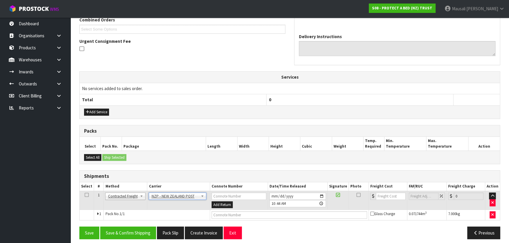
scroll to position [160, 0]
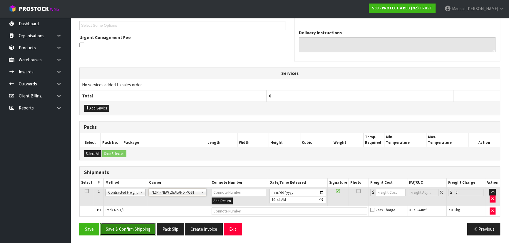
click at [135, 229] on button "Save & Confirm Shipping" at bounding box center [128, 229] width 56 height 13
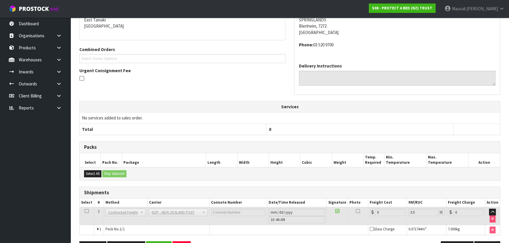
scroll to position [152, 0]
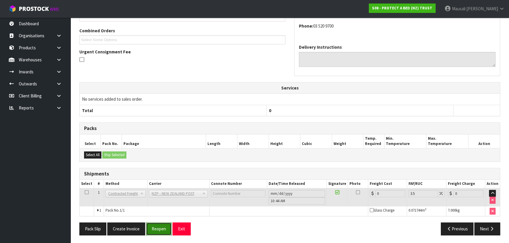
click at [157, 234] on button "Reopen" at bounding box center [159, 229] width 26 height 13
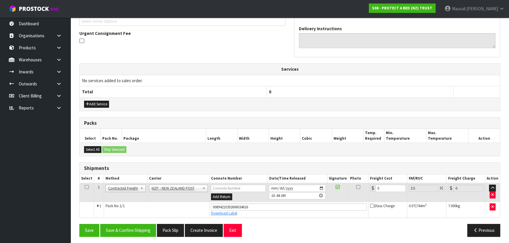
scroll to position [166, 0]
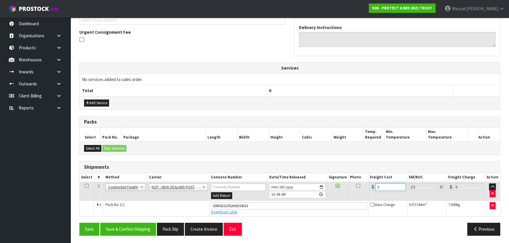
drag, startPoint x: 387, startPoint y: 187, endPoint x: 368, endPoint y: 194, distance: 20.1
click at [368, 194] on td "0" at bounding box center [387, 191] width 39 height 19
click at [130, 226] on button "Save & Confirm Shipping" at bounding box center [128, 229] width 56 height 13
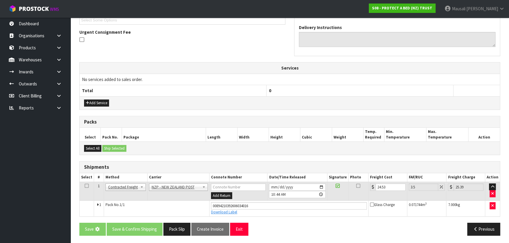
scroll to position [0, 0]
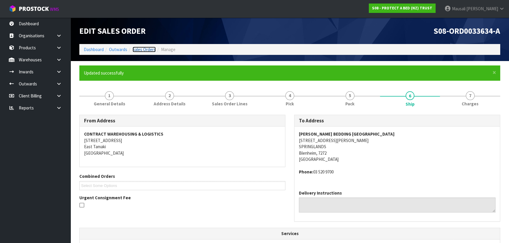
click at [145, 49] on link "Sales Orders" at bounding box center [143, 50] width 23 height 6
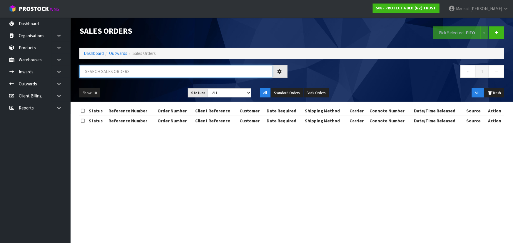
click at [91, 71] on input "text" at bounding box center [175, 71] width 193 height 13
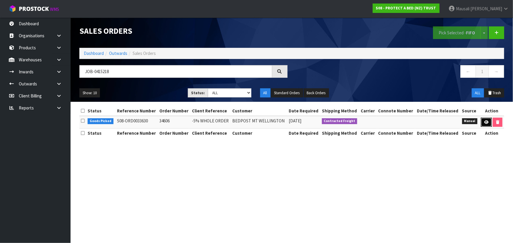
click at [484, 120] on icon at bounding box center [486, 122] width 4 height 4
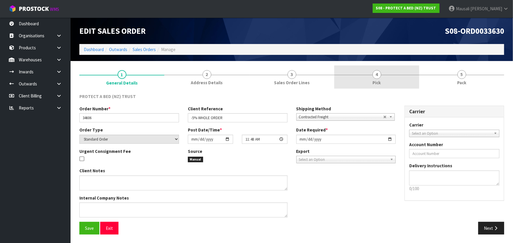
click at [368, 80] on link "4 Pick" at bounding box center [376, 76] width 85 height 23
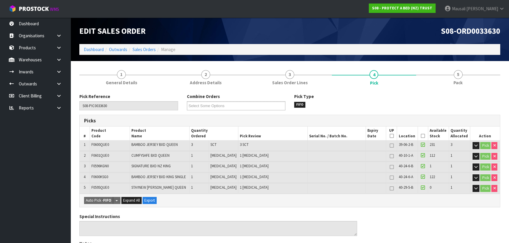
click at [421, 136] on icon at bounding box center [423, 136] width 4 height 0
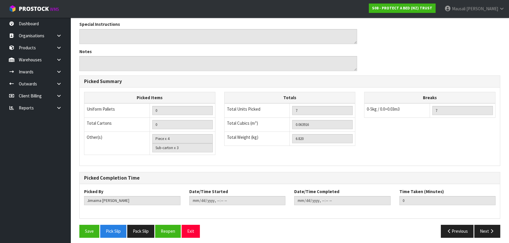
scroll to position [215, 0]
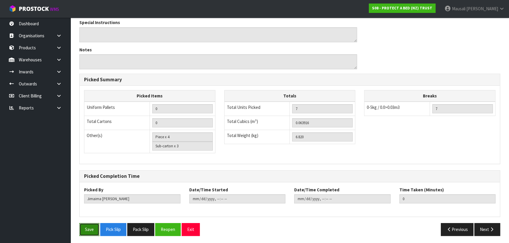
click at [88, 224] on button "Save" at bounding box center [89, 229] width 20 height 13
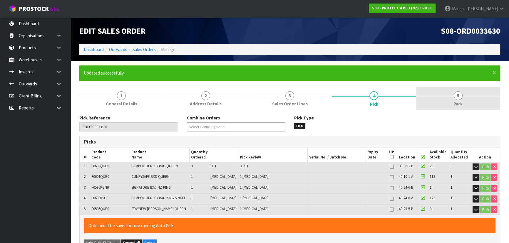
click at [458, 97] on span "5" at bounding box center [457, 95] width 9 height 9
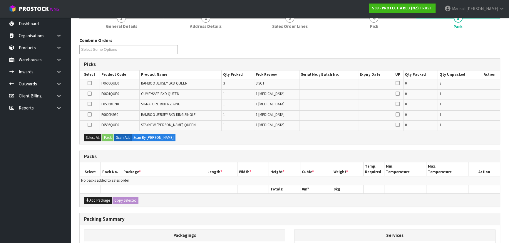
scroll to position [107, 0]
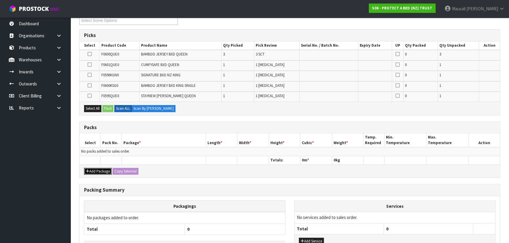
click at [99, 170] on button "Add Package" at bounding box center [98, 171] width 28 height 7
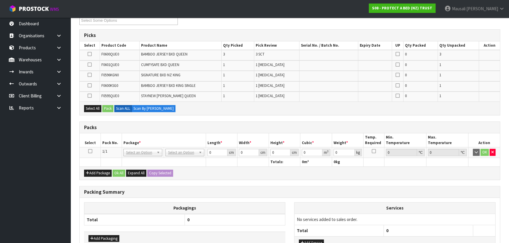
click at [90, 151] on icon at bounding box center [90, 151] width 4 height 0
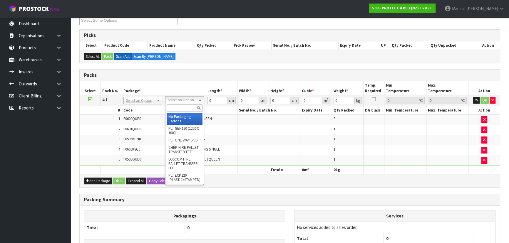
click at [177, 105] on input "text" at bounding box center [185, 108] width 36 height 7
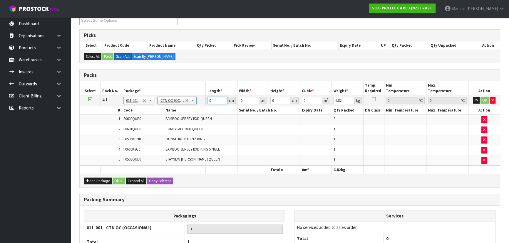
drag, startPoint x: 212, startPoint y: 101, endPoint x: 199, endPoint y: 105, distance: 13.8
click at [199, 105] on tbody "1/1 NONE 007-001 007-002 007-004 007-009 007-013 007-014 007-015 007-017 007-01…" at bounding box center [290, 130] width 420 height 70
click at [116, 178] on button "Ok All" at bounding box center [118, 181] width 13 height 7
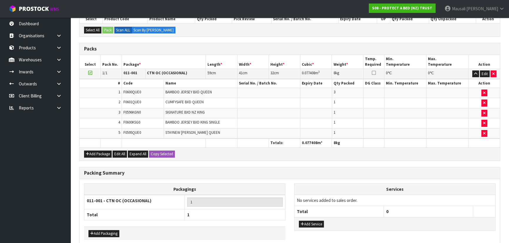
scroll to position [160, 0]
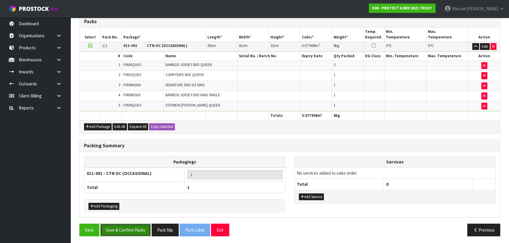
click at [132, 226] on button "Save & Confirm Packs" at bounding box center [125, 230] width 51 height 13
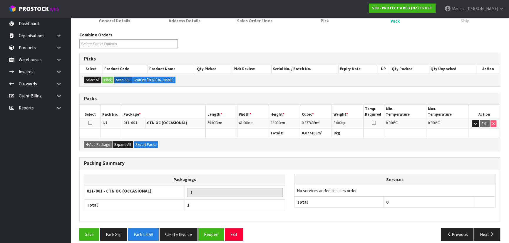
scroll to position [88, 0]
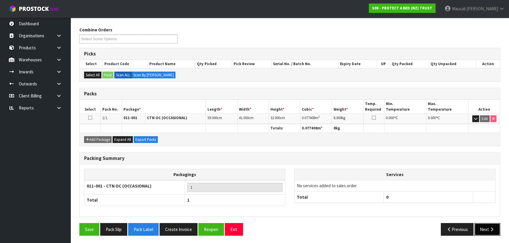
click at [480, 225] on button "Next" at bounding box center [487, 229] width 26 height 13
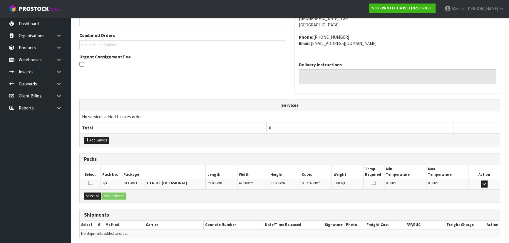
scroll to position [162, 0]
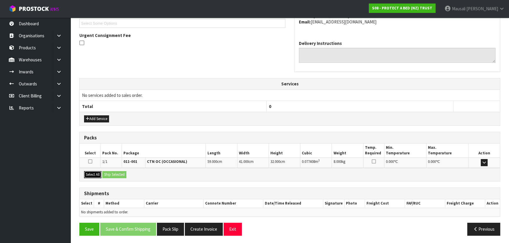
drag, startPoint x: 96, startPoint y: 174, endPoint x: 102, endPoint y: 173, distance: 5.9
click at [99, 173] on button "Select All" at bounding box center [92, 174] width 17 height 7
click at [106, 173] on button "Ship Selected" at bounding box center [114, 174] width 24 height 7
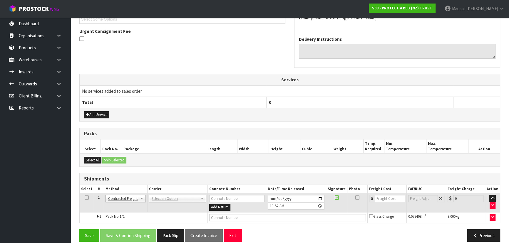
scroll to position [173, 0]
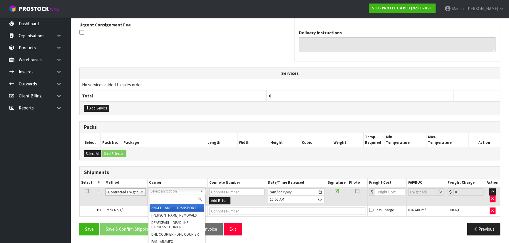
click at [156, 196] on input "text" at bounding box center [176, 199] width 54 height 7
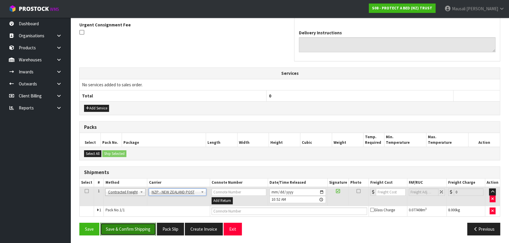
click at [144, 225] on button "Save & Confirm Shipping" at bounding box center [128, 229] width 56 height 13
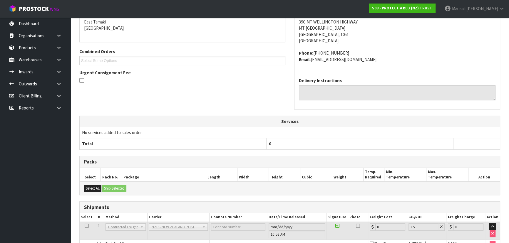
scroll to position [165, 0]
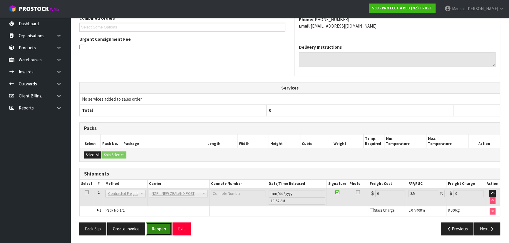
click at [160, 227] on button "Reopen" at bounding box center [159, 229] width 26 height 13
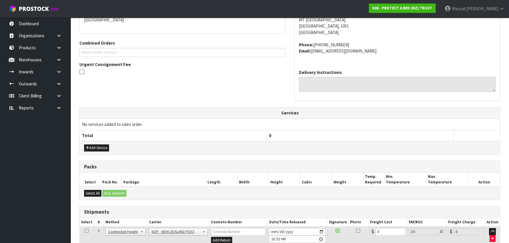
scroll to position [179, 0]
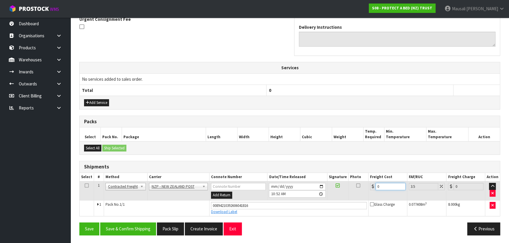
drag, startPoint x: 385, startPoint y: 186, endPoint x: 364, endPoint y: 191, distance: 21.8
click at [364, 191] on tr "1 Client Local Pickup Customer Local Pickup Company Freight Contracted Freight …" at bounding box center [290, 191] width 420 height 19
click at [138, 225] on button "Save & Confirm Shipping" at bounding box center [128, 229] width 56 height 13
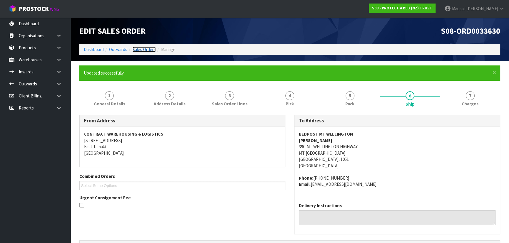
click at [147, 47] on link "Sales Orders" at bounding box center [143, 50] width 23 height 6
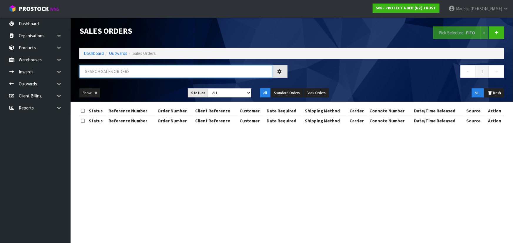
click at [90, 73] on input "text" at bounding box center [175, 71] width 193 height 13
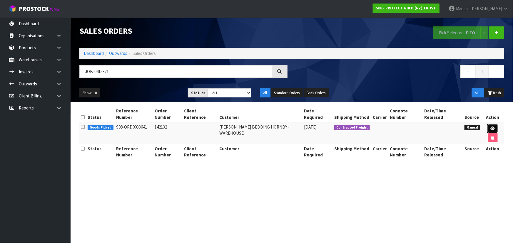
click at [493, 129] on icon at bounding box center [492, 129] width 4 height 4
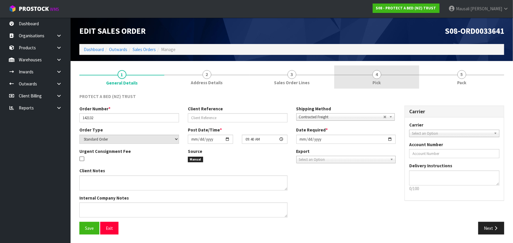
click at [372, 79] on link "4 Pick" at bounding box center [376, 76] width 85 height 23
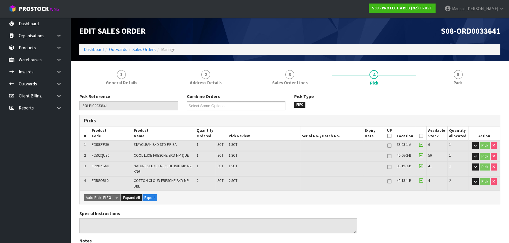
click at [422, 136] on icon at bounding box center [421, 136] width 4 height 0
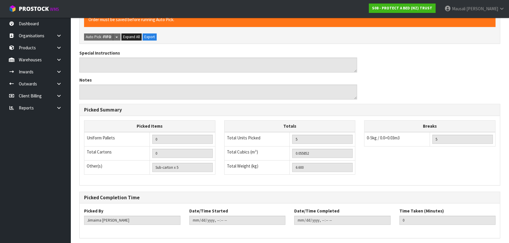
scroll to position [204, 0]
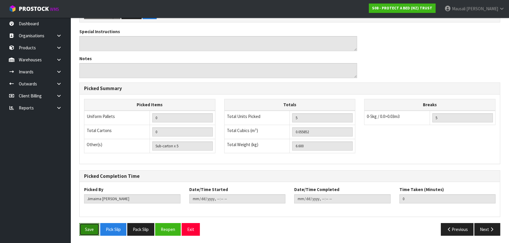
click at [90, 224] on button "Save" at bounding box center [89, 229] width 20 height 13
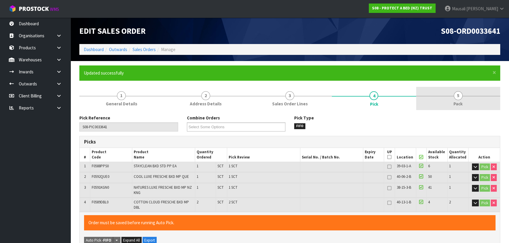
click at [456, 87] on link "5 Pack" at bounding box center [458, 98] width 84 height 23
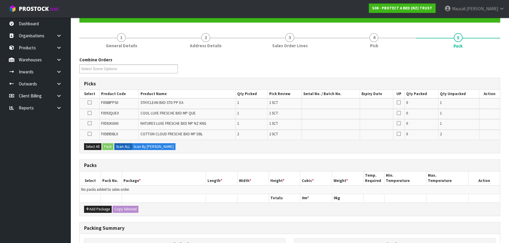
scroll to position [107, 0]
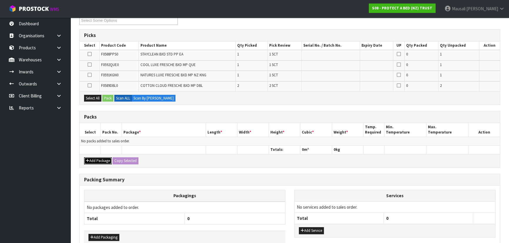
drag, startPoint x: 102, startPoint y: 160, endPoint x: 100, endPoint y: 149, distance: 11.1
click at [101, 160] on button "Add Package" at bounding box center [98, 160] width 28 height 7
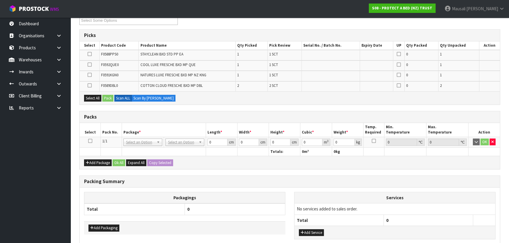
click at [91, 141] on icon at bounding box center [90, 141] width 4 height 0
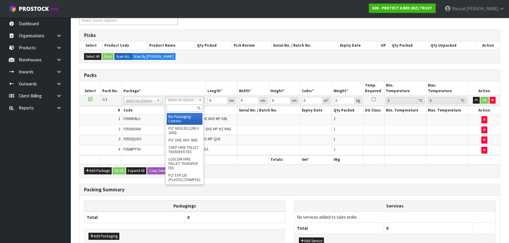
click at [176, 106] on input "text" at bounding box center [185, 108] width 36 height 7
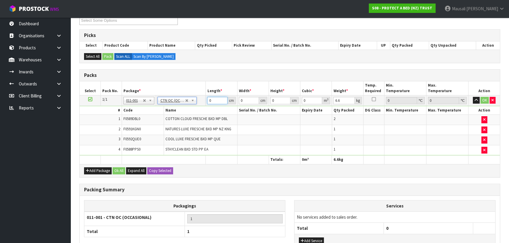
drag, startPoint x: 214, startPoint y: 99, endPoint x: 202, endPoint y: 103, distance: 12.8
click at [202, 103] on tr "1/1 NONE 007-001 007-002 007-004 007-009 007-013 007-014 007-015 007-017 007-01…" at bounding box center [290, 100] width 420 height 11
click at [117, 169] on button "Ok All" at bounding box center [118, 170] width 13 height 7
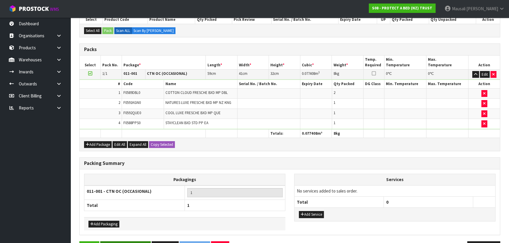
scroll to position [150, 0]
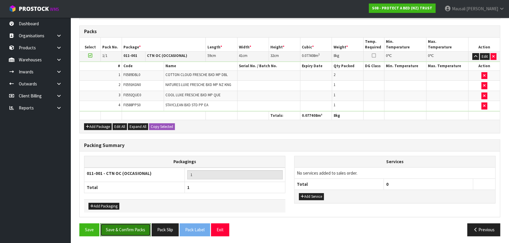
click at [130, 231] on button "Save & Confirm Packs" at bounding box center [125, 230] width 51 height 13
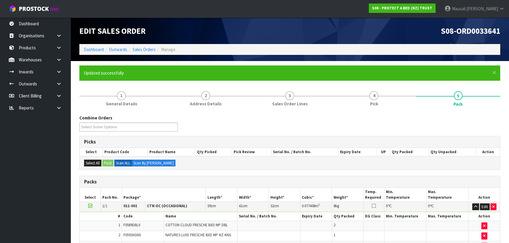
scroll to position [88, 0]
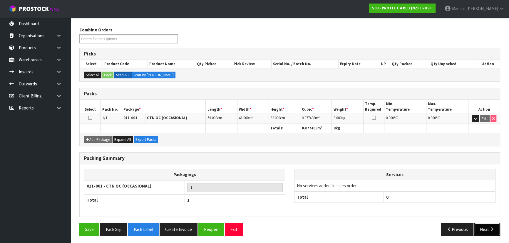
click at [487, 226] on button "Next" at bounding box center [487, 229] width 26 height 13
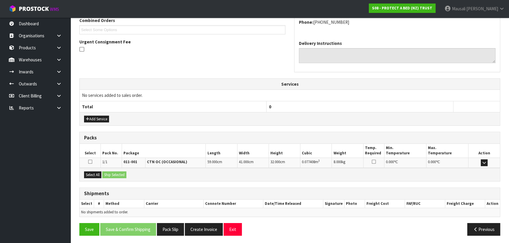
scroll to position [156, 0]
click at [97, 172] on button "Select All" at bounding box center [92, 174] width 17 height 7
click at [111, 172] on button "Ship Selected" at bounding box center [114, 174] width 24 height 7
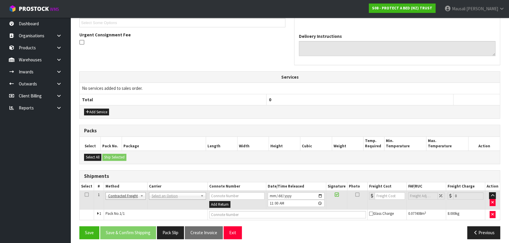
scroll to position [167, 0]
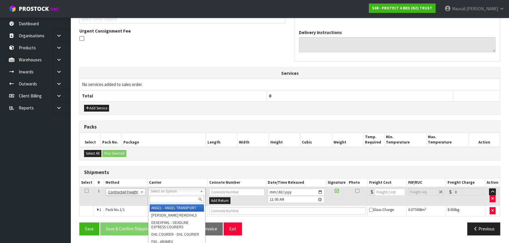
click at [159, 197] on input "text" at bounding box center [176, 199] width 54 height 7
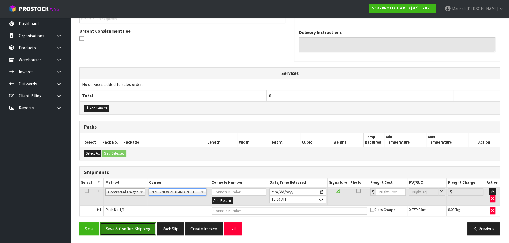
click at [125, 229] on button "Save & Confirm Shipping" at bounding box center [128, 229] width 56 height 13
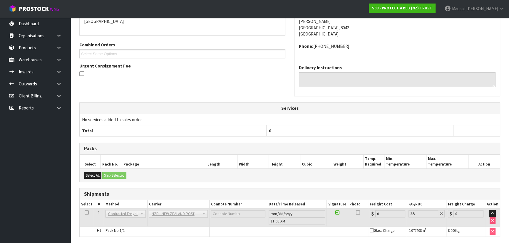
scroll to position [159, 0]
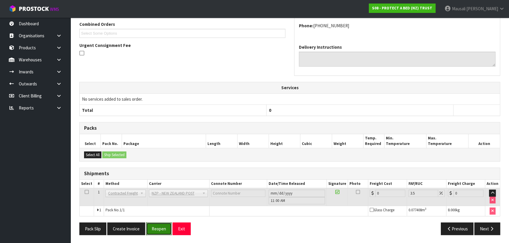
drag, startPoint x: 159, startPoint y: 228, endPoint x: 178, endPoint y: 217, distance: 21.5
click at [159, 228] on button "Reopen" at bounding box center [159, 229] width 26 height 13
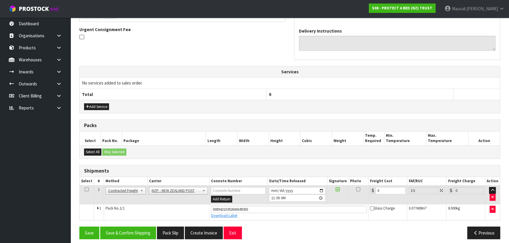
scroll to position [172, 0]
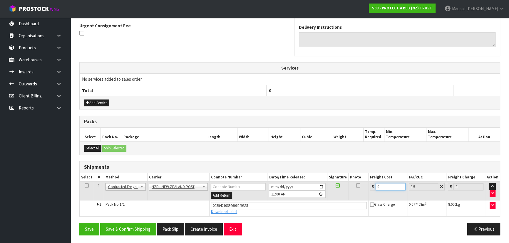
drag, startPoint x: 375, startPoint y: 188, endPoint x: 362, endPoint y: 191, distance: 12.9
click at [362, 191] on tr "1 Client Local Pickup Customer Local Pickup Company Freight Contracted Freight …" at bounding box center [290, 191] width 420 height 19
click at [143, 223] on button "Save & Confirm Shipping" at bounding box center [128, 229] width 56 height 13
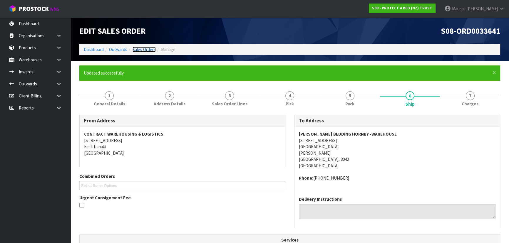
click at [142, 49] on link "Sales Orders" at bounding box center [143, 50] width 23 height 6
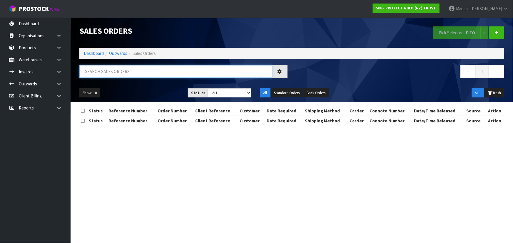
click at [103, 73] on input "text" at bounding box center [175, 71] width 193 height 13
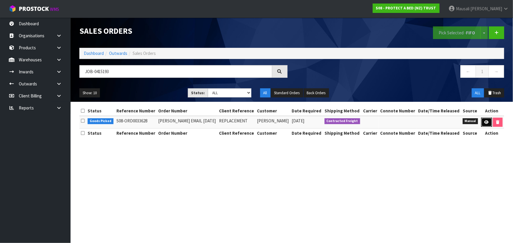
click at [484, 120] on link at bounding box center [486, 122] width 11 height 9
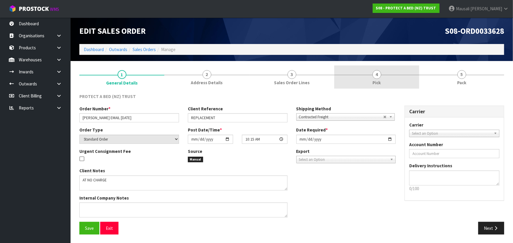
click at [376, 78] on span "4" at bounding box center [376, 74] width 9 height 9
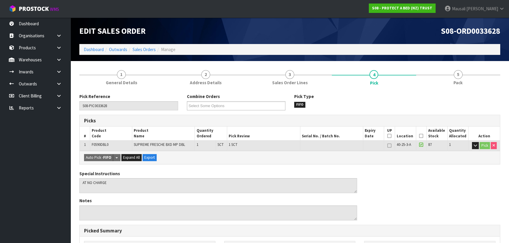
click at [419, 136] on icon at bounding box center [421, 136] width 4 height 0
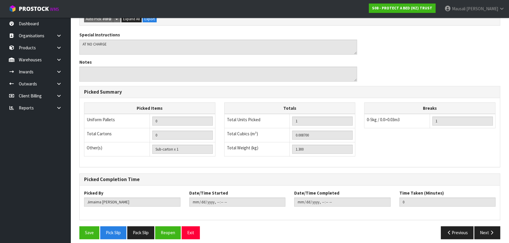
scroll to position [164, 0]
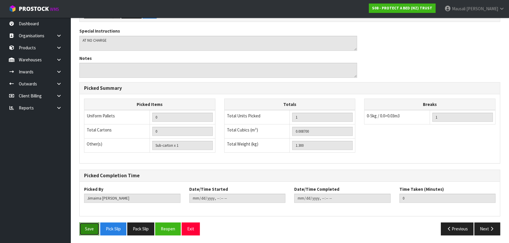
click at [85, 226] on button "Save" at bounding box center [89, 229] width 20 height 13
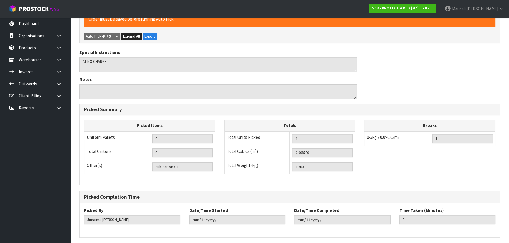
scroll to position [0, 0]
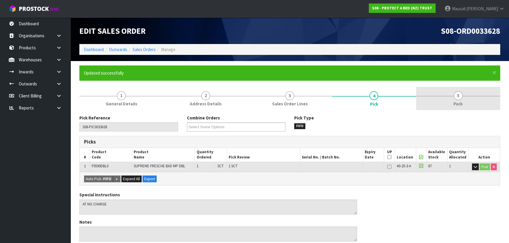
click at [455, 100] on link "5 Pack" at bounding box center [458, 98] width 84 height 23
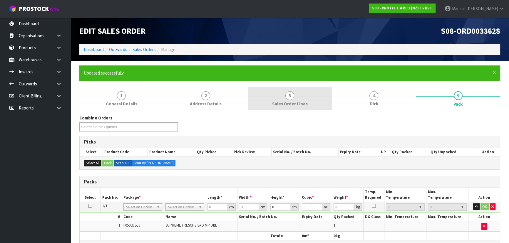
scroll to position [117, 0]
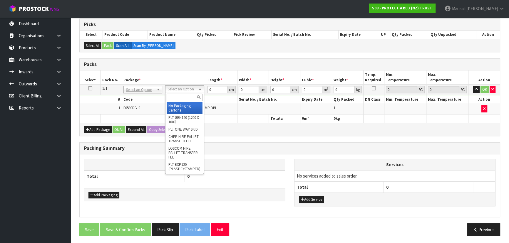
click at [178, 97] on input "text" at bounding box center [185, 97] width 36 height 7
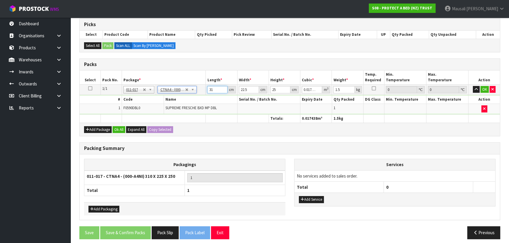
drag, startPoint x: 215, startPoint y: 90, endPoint x: 191, endPoint y: 94, distance: 23.8
click at [191, 94] on tr "1/1 NONE 007-001 007-002 007-004 007-009 007-013 007-014 007-015 007-017 007-01…" at bounding box center [290, 89] width 420 height 11
click at [121, 130] on button "Ok All" at bounding box center [118, 129] width 13 height 7
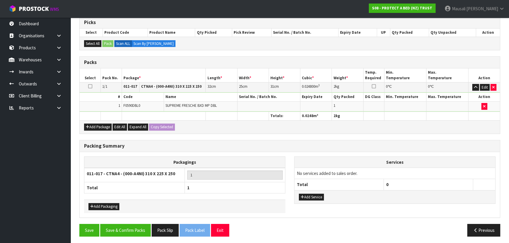
scroll to position [120, 0]
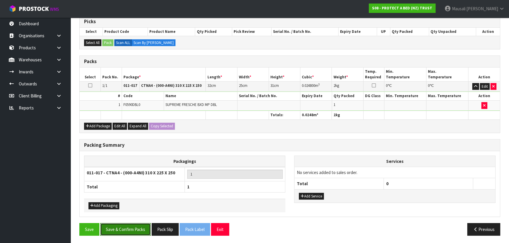
click at [130, 226] on button "Save & Confirm Packs" at bounding box center [125, 229] width 51 height 13
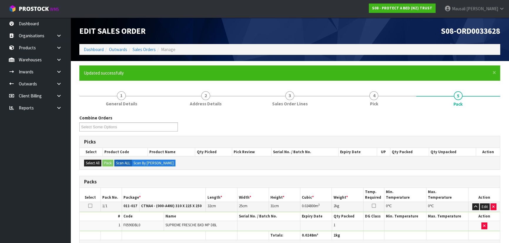
scroll to position [88, 0]
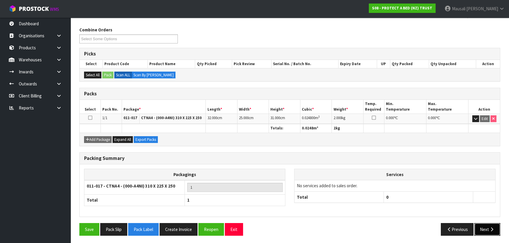
click at [487, 229] on button "Next" at bounding box center [487, 229] width 26 height 13
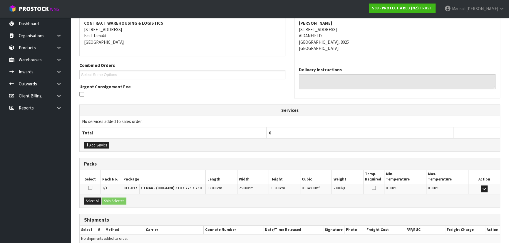
scroll to position [137, 0]
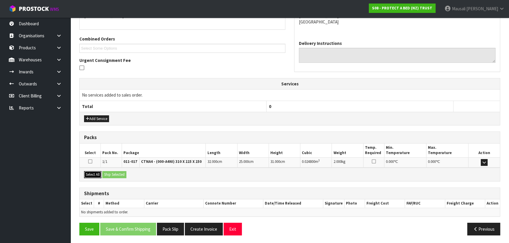
click at [87, 171] on button "Select All" at bounding box center [92, 174] width 17 height 7
drag, startPoint x: 103, startPoint y: 171, endPoint x: 125, endPoint y: 176, distance: 22.3
click at [105, 172] on div "Select All Ship Selected" at bounding box center [290, 174] width 420 height 13
click at [119, 172] on button "Ship Selected" at bounding box center [114, 174] width 24 height 7
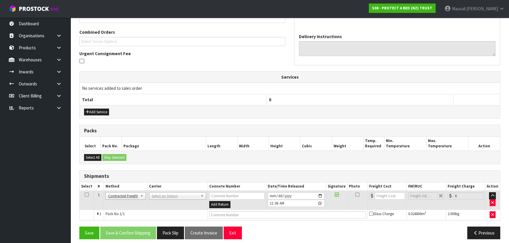
scroll to position [148, 0]
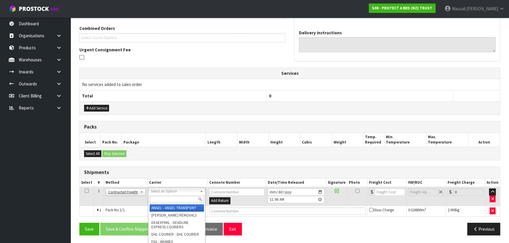
click at [162, 199] on input "text" at bounding box center [176, 199] width 54 height 7
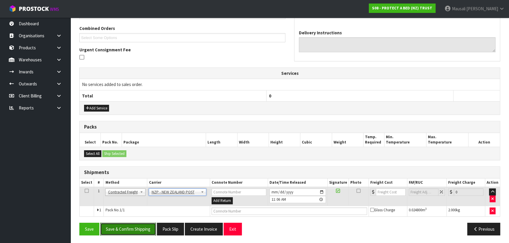
drag, startPoint x: 132, startPoint y: 225, endPoint x: 310, endPoint y: 165, distance: 188.1
click at [131, 225] on button "Save & Confirm Shipping" at bounding box center [128, 229] width 56 height 13
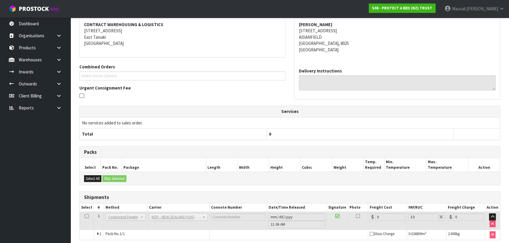
scroll to position [140, 0]
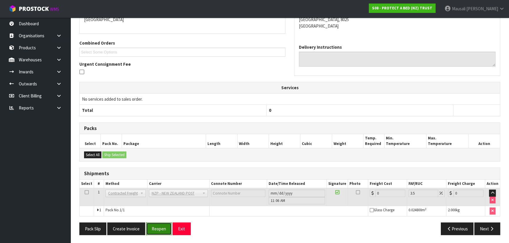
click at [153, 226] on button "Reopen" at bounding box center [159, 229] width 26 height 13
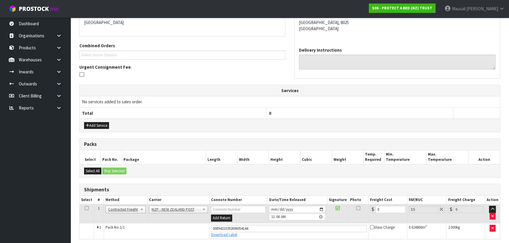
scroll to position [153, 0]
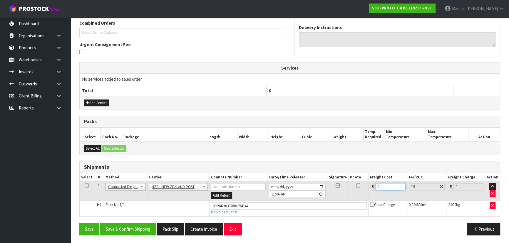
drag, startPoint x: 383, startPoint y: 186, endPoint x: 374, endPoint y: 189, distance: 9.0
click at [375, 189] on div "0" at bounding box center [388, 186] width 36 height 7
click at [140, 225] on button "Save & Confirm Shipping" at bounding box center [128, 229] width 56 height 13
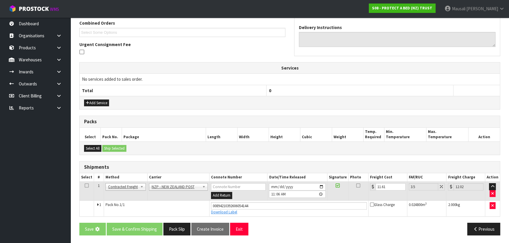
scroll to position [0, 0]
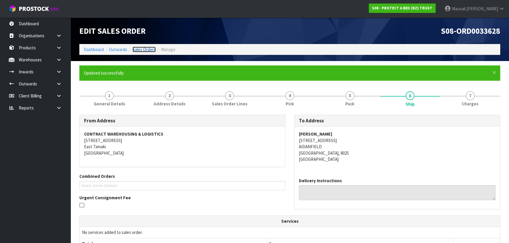
click at [151, 50] on link "Sales Orders" at bounding box center [143, 50] width 23 height 6
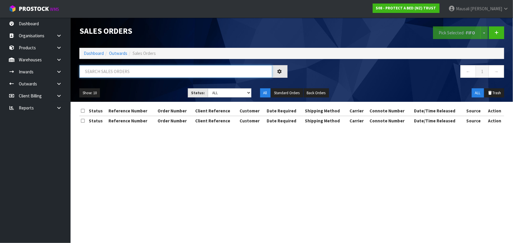
click at [101, 74] on input "text" at bounding box center [175, 71] width 193 height 13
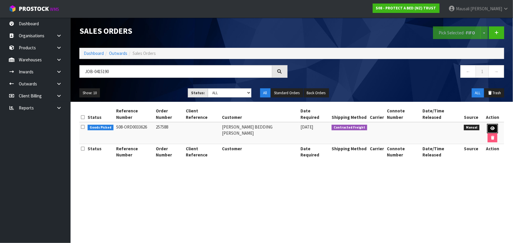
click at [490, 127] on icon at bounding box center [492, 129] width 4 height 4
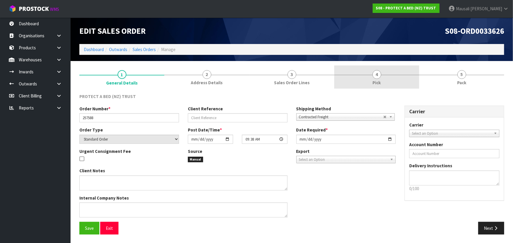
click at [387, 81] on link "4 Pick" at bounding box center [376, 76] width 85 height 23
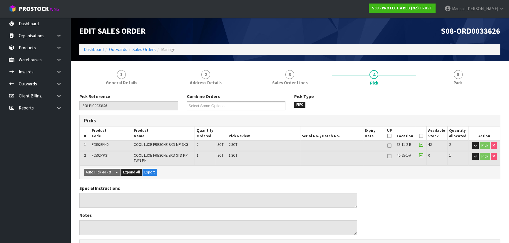
click at [421, 136] on icon at bounding box center [421, 136] width 4 height 0
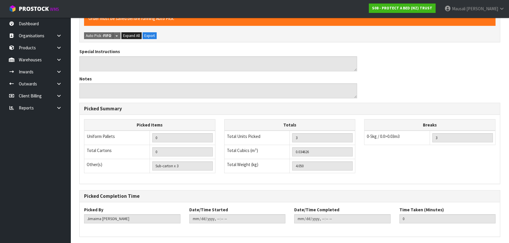
scroll to position [179, 0]
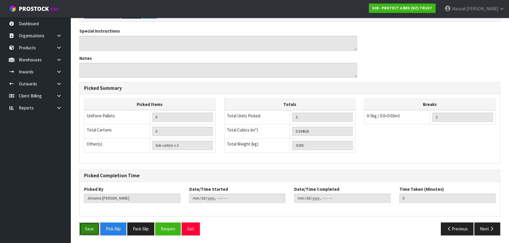
click at [85, 227] on button "Save" at bounding box center [89, 229] width 20 height 13
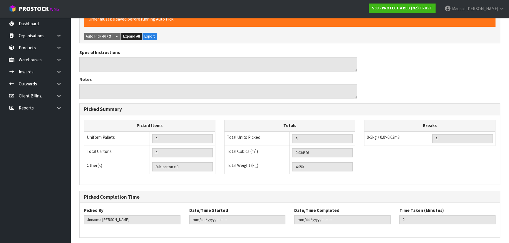
scroll to position [0, 0]
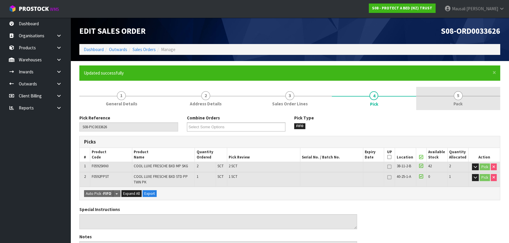
click at [458, 105] on span "Pack" at bounding box center [457, 104] width 9 height 6
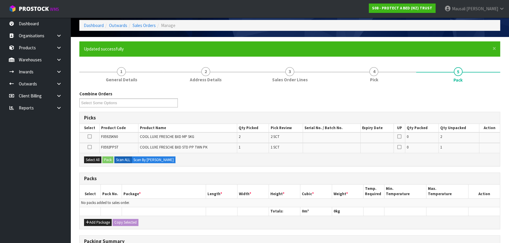
scroll to position [107, 0]
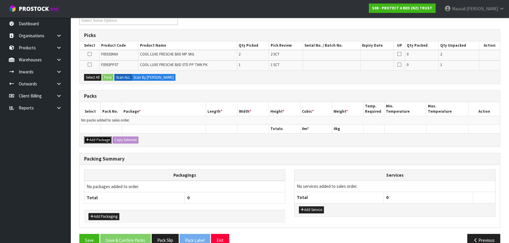
click at [94, 140] on button "Add Package" at bounding box center [98, 140] width 28 height 7
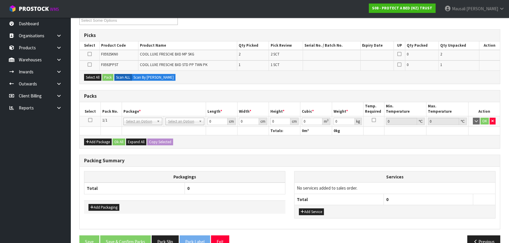
click at [89, 120] on icon at bounding box center [90, 120] width 4 height 0
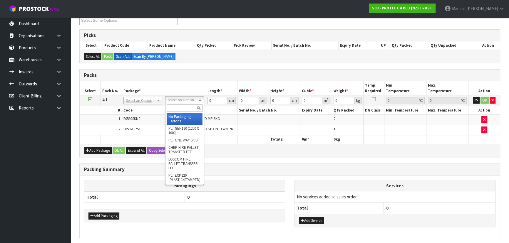
click at [183, 106] on input "text" at bounding box center [185, 108] width 36 height 7
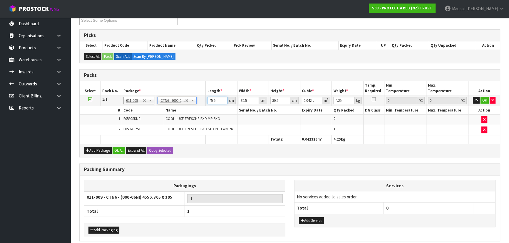
drag, startPoint x: 217, startPoint y: 100, endPoint x: 195, endPoint y: 104, distance: 22.4
click at [195, 104] on tr "1/1 NONE 007-001 007-002 007-004 007-009 007-013 007-014 007-015 007-017 007-01…" at bounding box center [290, 100] width 420 height 11
click at [120, 149] on button "Ok All" at bounding box center [118, 150] width 13 height 7
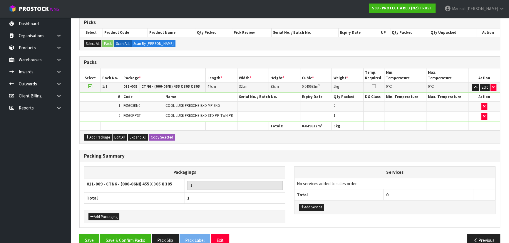
scroll to position [130, 0]
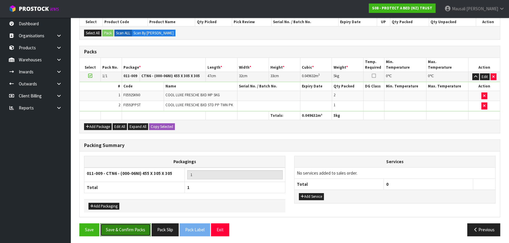
click at [131, 224] on button "Save & Confirm Packs" at bounding box center [125, 230] width 51 height 13
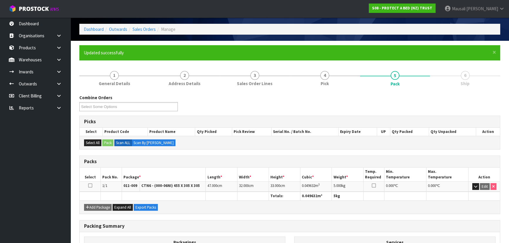
scroll to position [88, 0]
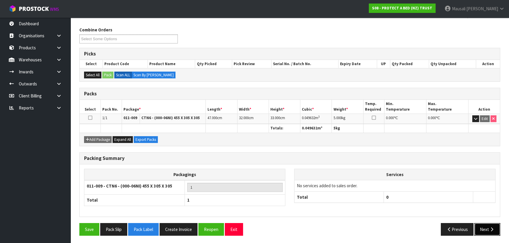
click at [477, 225] on button "Next" at bounding box center [487, 229] width 26 height 13
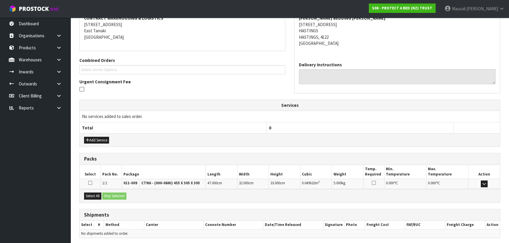
scroll to position [137, 0]
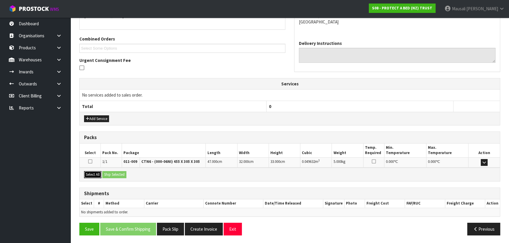
click at [93, 173] on button "Select All" at bounding box center [92, 174] width 17 height 7
click at [110, 173] on button "Ship Selected" at bounding box center [114, 174] width 24 height 7
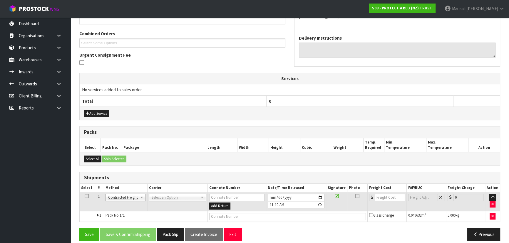
scroll to position [148, 0]
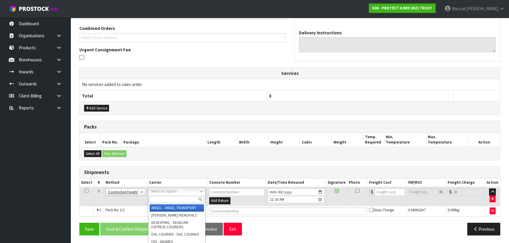
click at [164, 198] on input "text" at bounding box center [176, 199] width 54 height 7
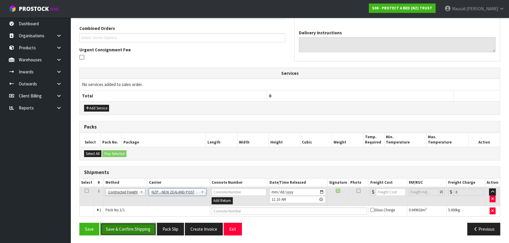
click at [131, 228] on button "Save & Confirm Shipping" at bounding box center [128, 229] width 56 height 13
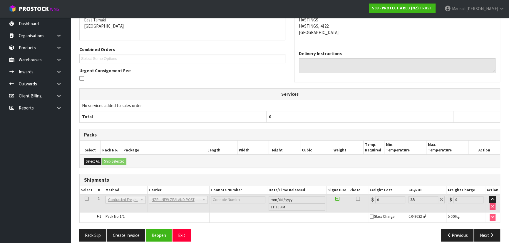
scroll to position [140, 0]
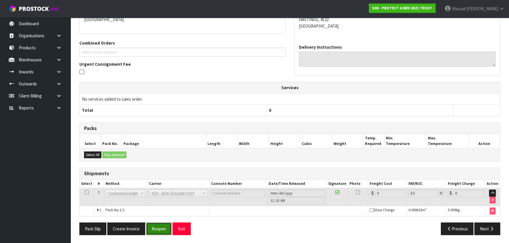
click at [155, 227] on button "Reopen" at bounding box center [159, 229] width 26 height 13
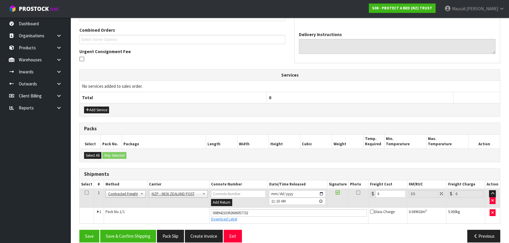
scroll to position [153, 0]
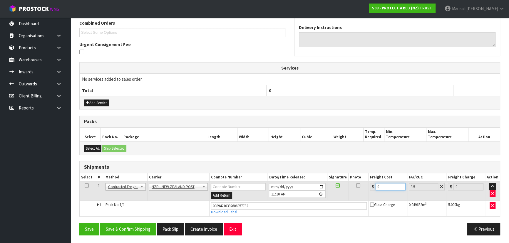
drag, startPoint x: 388, startPoint y: 186, endPoint x: 374, endPoint y: 190, distance: 14.3
click at [374, 190] on td "0" at bounding box center [387, 191] width 39 height 19
click at [131, 226] on button "Save & Confirm Shipping" at bounding box center [128, 229] width 56 height 13
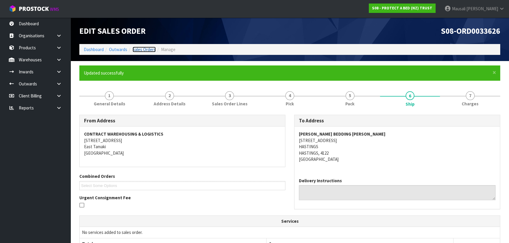
click at [138, 49] on link "Sales Orders" at bounding box center [143, 50] width 23 height 6
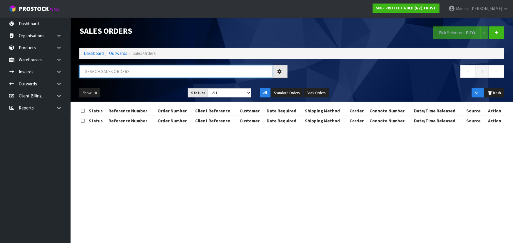
click at [86, 73] on input "text" at bounding box center [175, 71] width 193 height 13
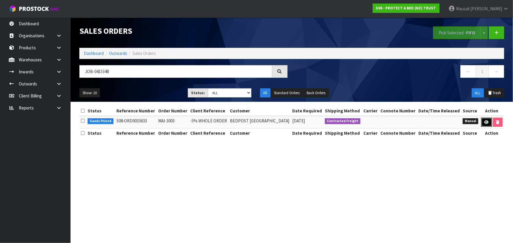
click at [484, 119] on link at bounding box center [486, 122] width 11 height 9
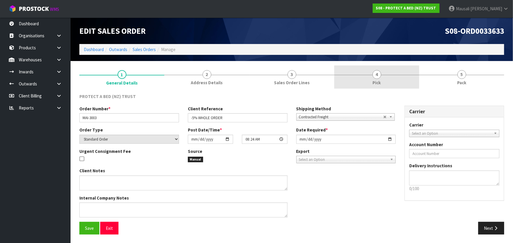
click at [361, 82] on link "4 Pick" at bounding box center [376, 76] width 85 height 23
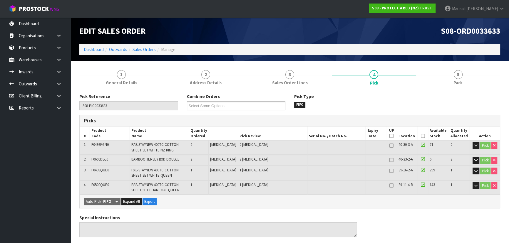
click at [421, 136] on icon at bounding box center [423, 136] width 4 height 0
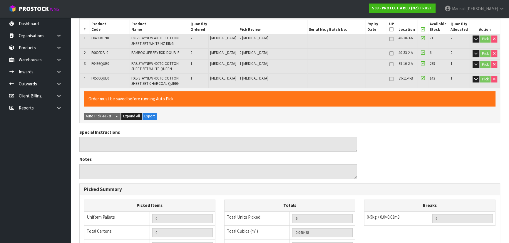
scroll to position [208, 0]
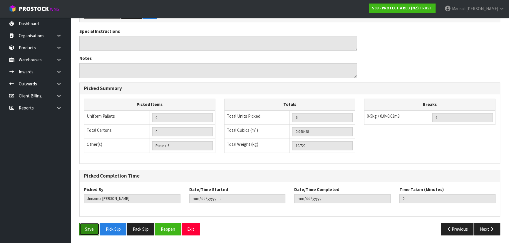
click at [86, 226] on button "Save" at bounding box center [89, 229] width 20 height 13
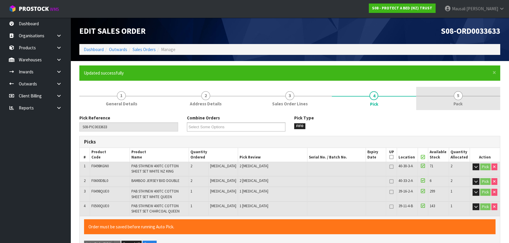
click at [462, 95] on link "5 Pack" at bounding box center [458, 98] width 84 height 23
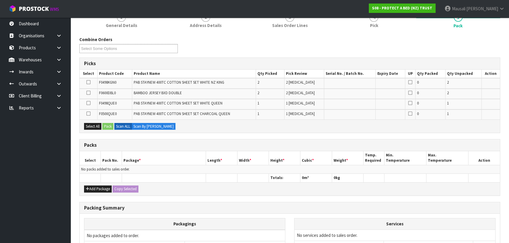
scroll to position [107, 0]
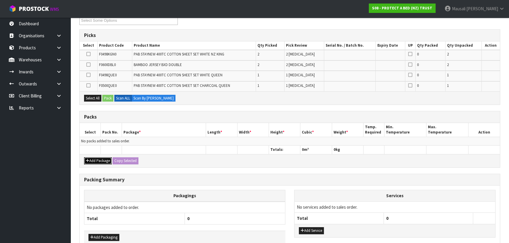
click at [97, 159] on button "Add Package" at bounding box center [98, 160] width 28 height 7
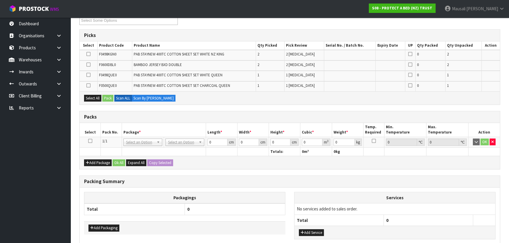
click at [91, 141] on icon at bounding box center [90, 141] width 4 height 0
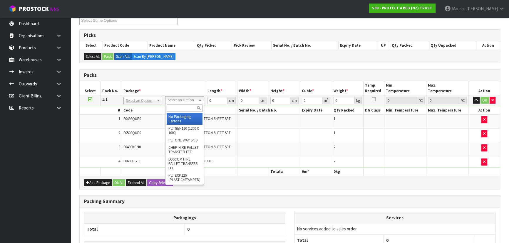
click at [174, 110] on input "text" at bounding box center [185, 108] width 36 height 7
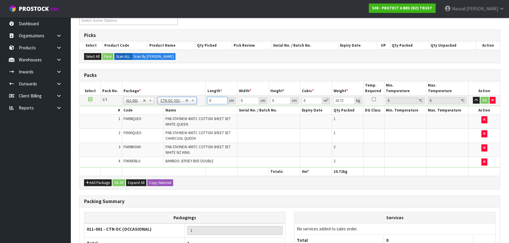
drag, startPoint x: 204, startPoint y: 104, endPoint x: 200, endPoint y: 106, distance: 4.3
click at [200, 106] on tbody "1/1 NONE 007-001 007-002 007-004 007-009 007-013 007-014 007-015 007-017 007-01…" at bounding box center [290, 131] width 420 height 72
click at [117, 184] on button "Ok All" at bounding box center [118, 182] width 13 height 7
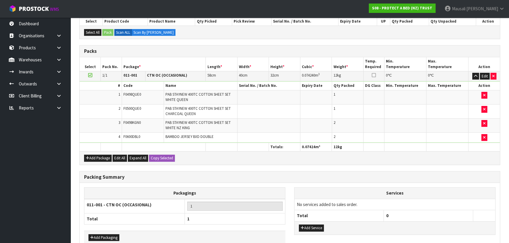
scroll to position [162, 0]
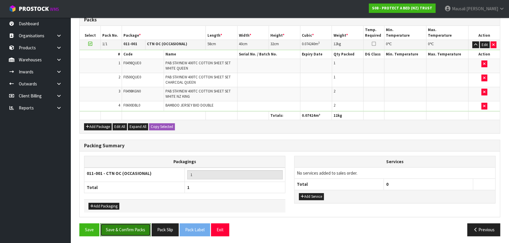
click at [132, 229] on button "Save & Confirm Packs" at bounding box center [125, 230] width 51 height 13
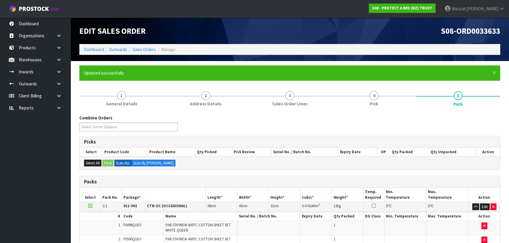
scroll to position [88, 0]
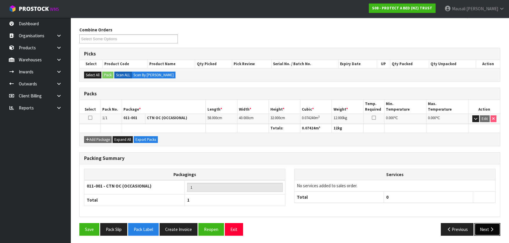
click at [487, 229] on button "Next" at bounding box center [487, 229] width 26 height 13
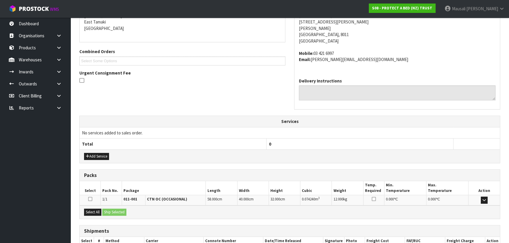
scroll to position [162, 0]
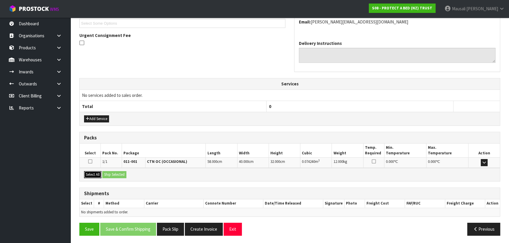
drag, startPoint x: 97, startPoint y: 172, endPoint x: 102, endPoint y: 172, distance: 5.3
click at [97, 172] on button "Select All" at bounding box center [92, 174] width 17 height 7
click at [102, 172] on div "Select All Ship Selected" at bounding box center [290, 174] width 420 height 13
click at [112, 173] on button "Ship Selected" at bounding box center [114, 174] width 24 height 7
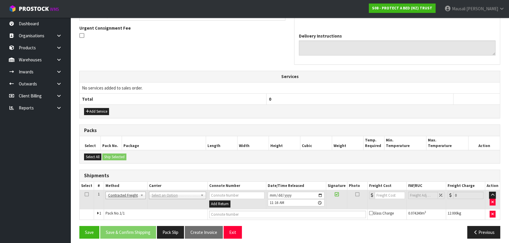
scroll to position [173, 0]
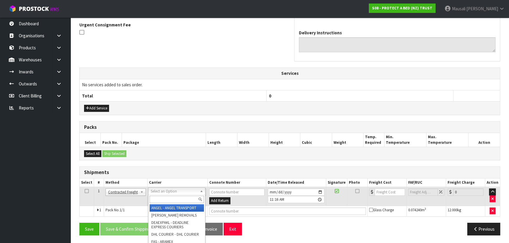
click at [154, 199] on input "text" at bounding box center [176, 199] width 54 height 7
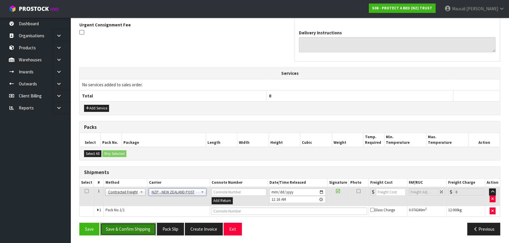
click at [142, 228] on button "Save & Confirm Shipping" at bounding box center [128, 229] width 56 height 13
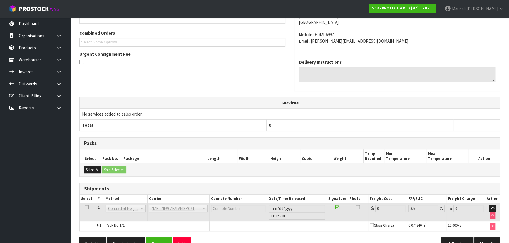
scroll to position [165, 0]
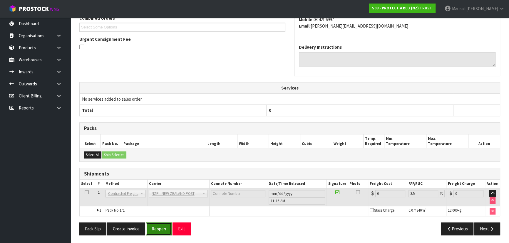
click at [157, 227] on button "Reopen" at bounding box center [159, 229] width 26 height 13
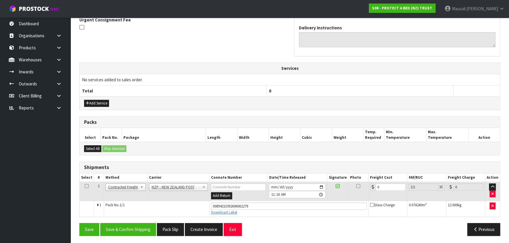
scroll to position [179, 0]
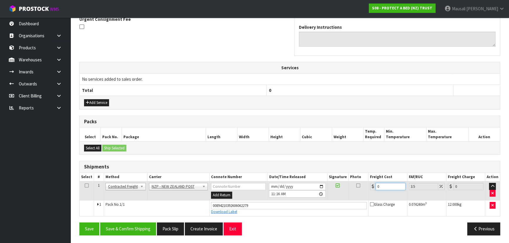
drag, startPoint x: 388, startPoint y: 187, endPoint x: 369, endPoint y: 194, distance: 20.4
click at [369, 194] on td "0" at bounding box center [387, 191] width 39 height 19
click at [145, 227] on button "Save & Confirm Shipping" at bounding box center [128, 229] width 56 height 13
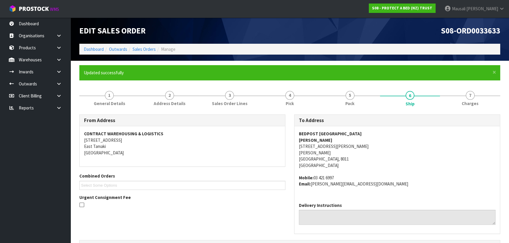
scroll to position [0, 0]
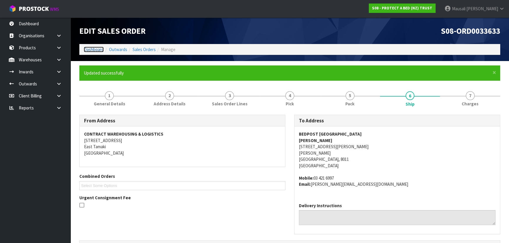
click at [94, 47] on link "Dashboard" at bounding box center [94, 50] width 20 height 6
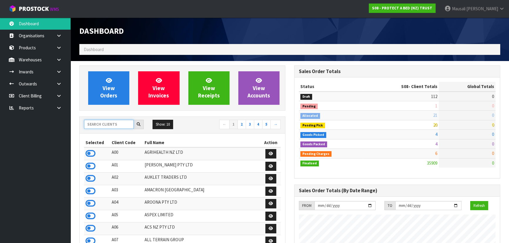
scroll to position [444, 214]
click at [100, 124] on input "text" at bounding box center [109, 124] width 50 height 9
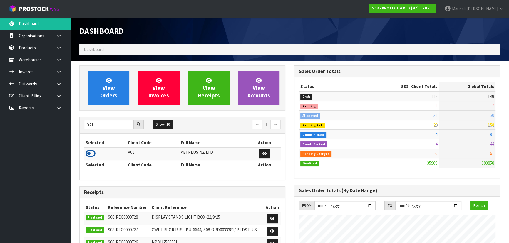
click at [94, 154] on icon at bounding box center [90, 153] width 10 height 9
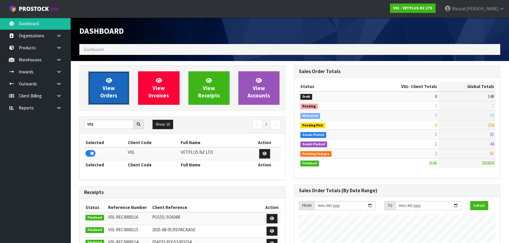
click at [107, 93] on span "View Orders" at bounding box center [108, 88] width 17 height 22
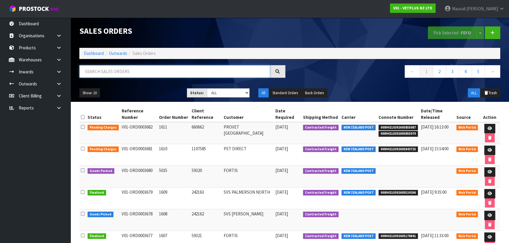
click at [97, 73] on input "text" at bounding box center [174, 71] width 191 height 13
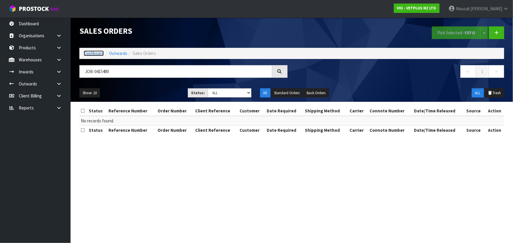
click at [92, 53] on link "Dashboard" at bounding box center [94, 54] width 20 height 6
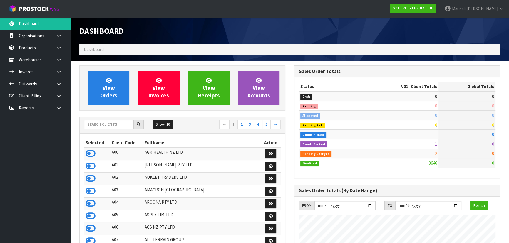
scroll to position [444, 214]
click at [91, 122] on input "text" at bounding box center [109, 124] width 50 height 9
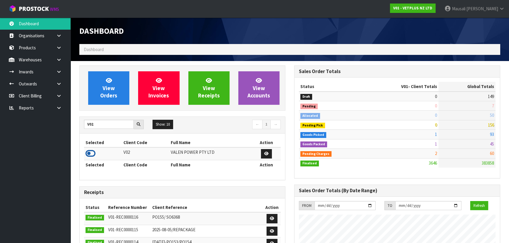
click at [94, 152] on icon at bounding box center [90, 153] width 10 height 9
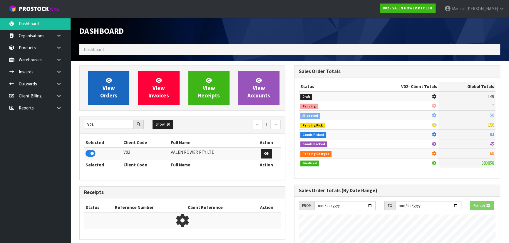
scroll to position [293338, 293489]
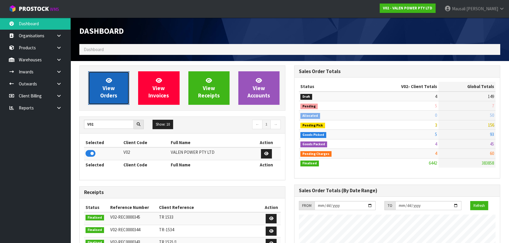
click at [107, 85] on span "View Orders" at bounding box center [108, 88] width 17 height 22
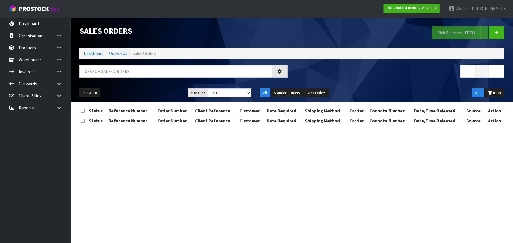
drag, startPoint x: 100, startPoint y: 63, endPoint x: 99, endPoint y: 68, distance: 5.0
click at [99, 68] on div "Sales Orders Pick Selected - FEFO Split button! FIFO - First In First Out FEFO …" at bounding box center [291, 60] width 433 height 84
click at [99, 73] on input "text" at bounding box center [175, 71] width 193 height 13
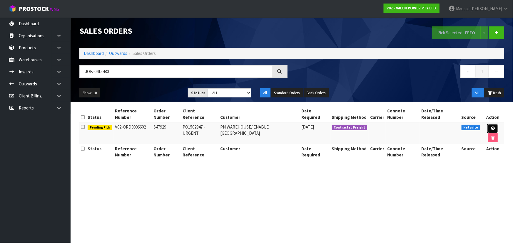
click at [488, 124] on link at bounding box center [492, 128] width 11 height 9
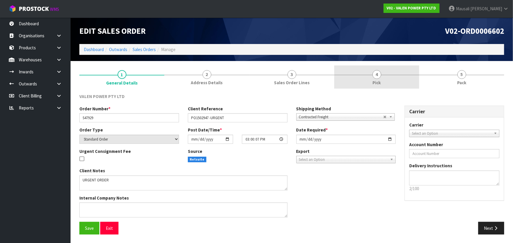
click at [385, 80] on link "4 Pick" at bounding box center [376, 76] width 85 height 23
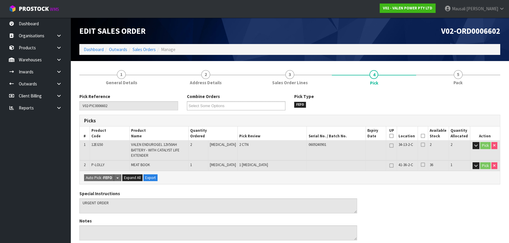
click at [421, 136] on icon at bounding box center [423, 136] width 4 height 0
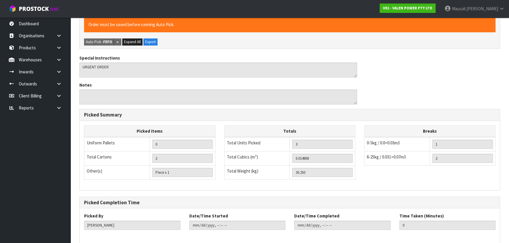
scroll to position [184, 0]
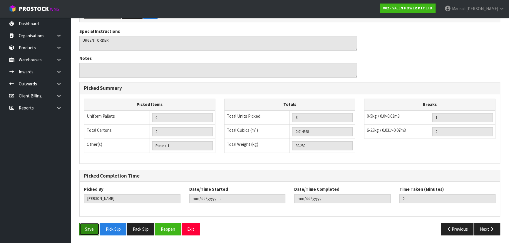
click at [84, 231] on button "Save" at bounding box center [89, 229] width 20 height 13
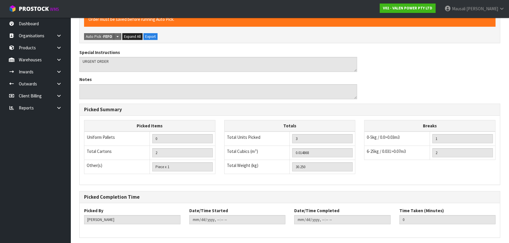
scroll to position [0, 0]
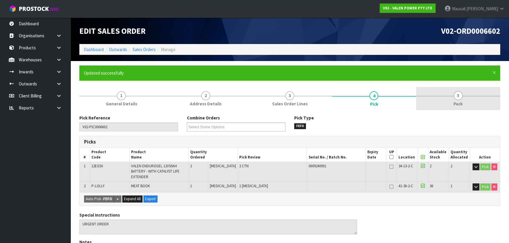
click at [456, 103] on span "Pack" at bounding box center [457, 104] width 9 height 6
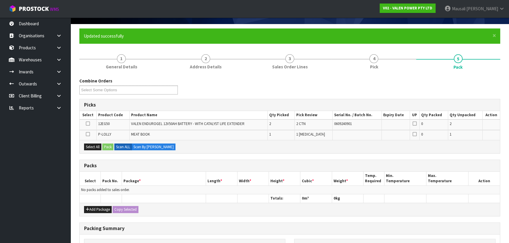
scroll to position [107, 0]
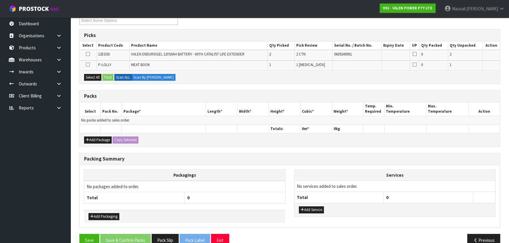
click at [89, 54] on icon at bounding box center [88, 54] width 4 height 0
click at [0, 0] on input "checkbox" at bounding box center [0, 0] width 0 height 0
click at [105, 75] on button "Pack" at bounding box center [107, 77] width 11 height 7
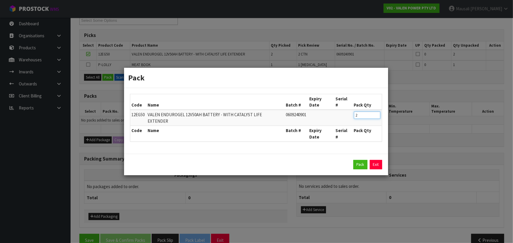
drag, startPoint x: 362, startPoint y: 117, endPoint x: 333, endPoint y: 120, distance: 29.3
click at [334, 120] on tr "12EG50 VALEN ENDUROGEL 12V50AH BATTERY - WITH CATALYST LIFE EXTENDER 0609240901…" at bounding box center [255, 118] width 251 height 16
click button "Pack" at bounding box center [360, 164] width 14 height 9
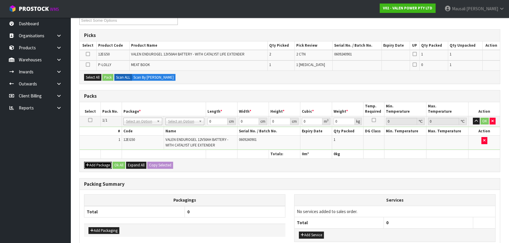
click at [96, 164] on button "Add Package" at bounding box center [98, 165] width 28 height 7
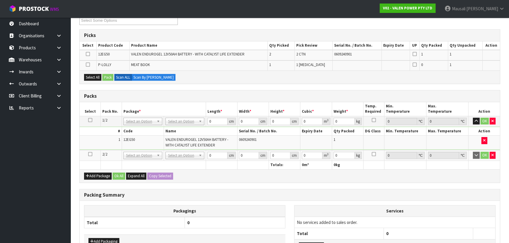
click at [90, 154] on icon at bounding box center [90, 154] width 4 height 0
click at [95, 74] on button "Select All" at bounding box center [92, 77] width 17 height 7
click at [107, 76] on button "Pack" at bounding box center [107, 77] width 11 height 7
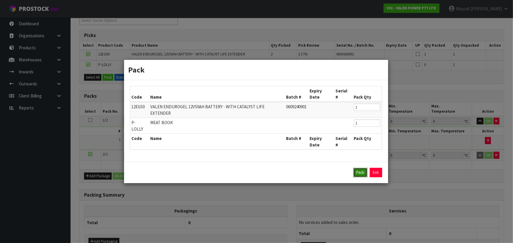
click at [358, 168] on button "Pack" at bounding box center [360, 172] width 14 height 9
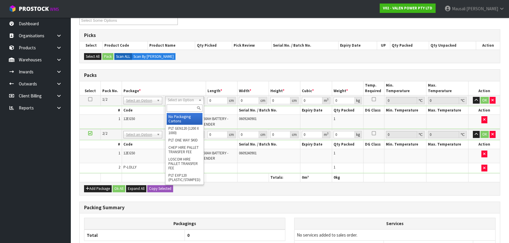
drag, startPoint x: 187, startPoint y: 117, endPoint x: 188, endPoint y: 131, distance: 14.1
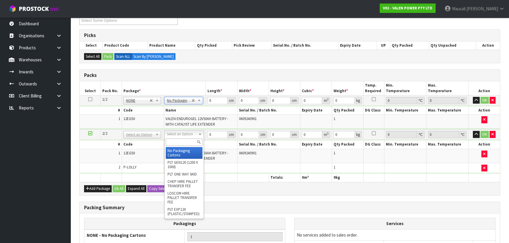
click at [182, 141] on input "text" at bounding box center [184, 142] width 37 height 7
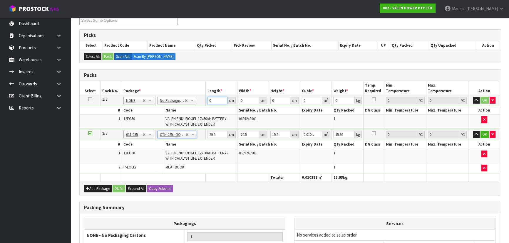
drag, startPoint x: 212, startPoint y: 100, endPoint x: 196, endPoint y: 106, distance: 17.5
click at [196, 106] on tbody "1/2 NONE 007-001 007-002 007-004 007-009 007-013 007-014 007-015 007-017 007-01…" at bounding box center [290, 112] width 420 height 34
click at [118, 188] on button "Ok All" at bounding box center [118, 188] width 13 height 7
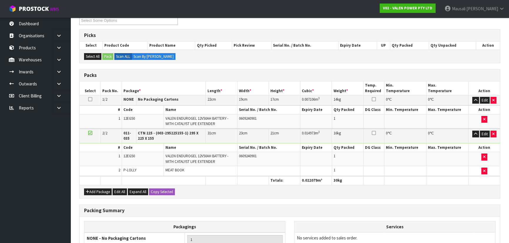
scroll to position [187, 0]
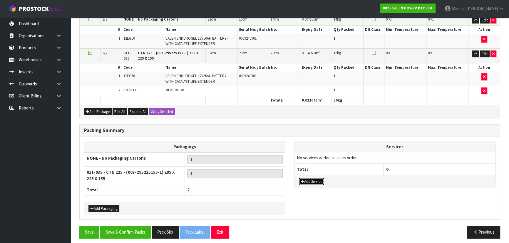
click at [312, 179] on button "Add Service" at bounding box center [311, 181] width 25 height 7
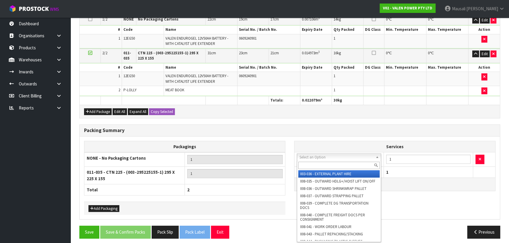
click at [308, 164] on input "text" at bounding box center [338, 165] width 81 height 7
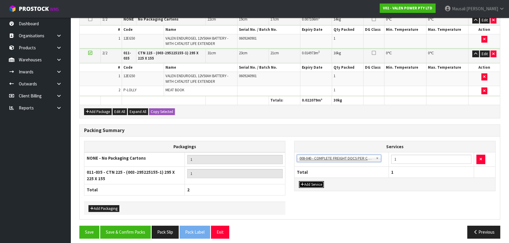
click at [312, 185] on button "Add Service" at bounding box center [311, 184] width 25 height 7
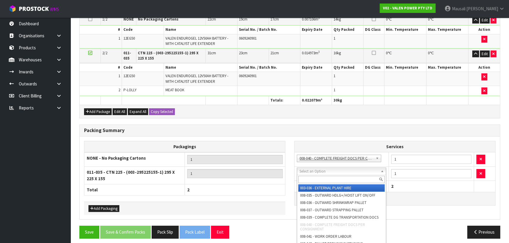
click at [313, 180] on input "text" at bounding box center [341, 179] width 86 height 7
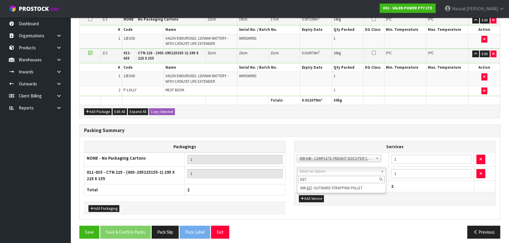
click at [322, 182] on input "037" at bounding box center [341, 179] width 86 height 7
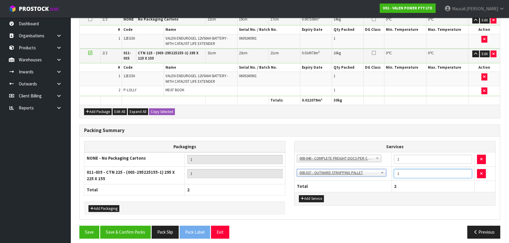
drag, startPoint x: 388, startPoint y: 177, endPoint x: 382, endPoint y: 179, distance: 6.1
click at [382, 179] on tr "003-036 - EXTERNAL PLANT HIRE 008-035 - OUTWARD HDLG+/HOIST LIFT ON/OFF 008-036…" at bounding box center [394, 174] width 201 height 14
click at [130, 236] on button "Save & Confirm Packs" at bounding box center [125, 232] width 51 height 13
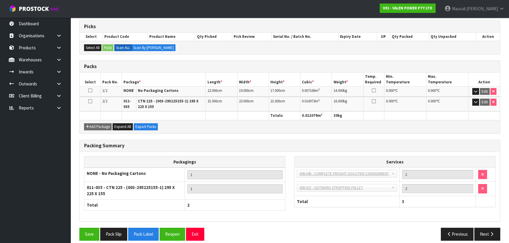
scroll to position [120, 0]
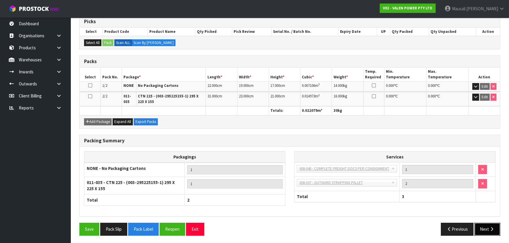
click at [480, 227] on button "Next" at bounding box center [487, 229] width 26 height 13
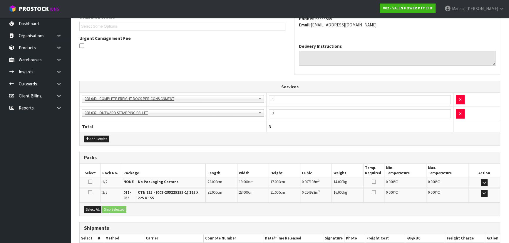
scroll to position [194, 0]
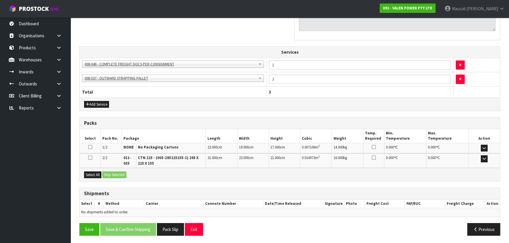
click at [96, 177] on div "Select All Ship Selected" at bounding box center [290, 174] width 420 height 13
click at [97, 175] on button "Select All" at bounding box center [92, 175] width 17 height 7
click at [115, 174] on button "Ship Selected" at bounding box center [114, 175] width 24 height 7
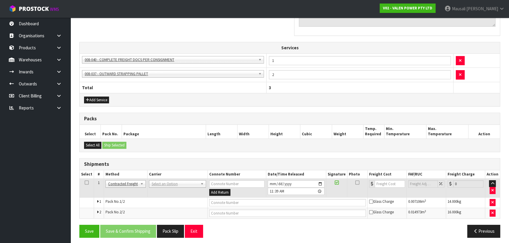
scroll to position [201, 0]
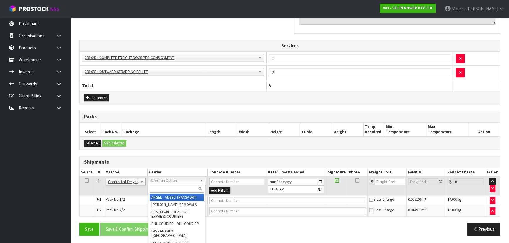
click at [168, 189] on input "text" at bounding box center [176, 188] width 54 height 7
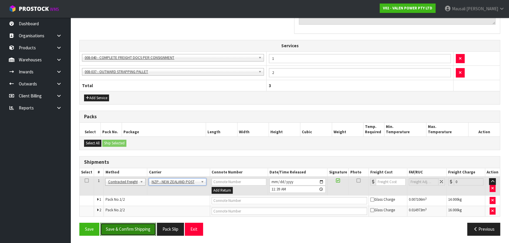
click at [135, 224] on button "Save & Confirm Shipping" at bounding box center [128, 229] width 56 height 13
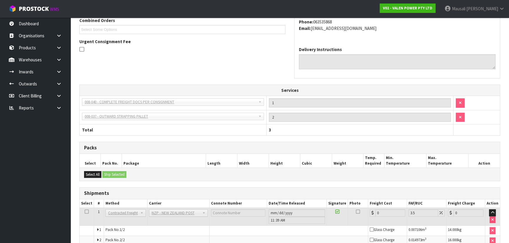
scroll to position [192, 0]
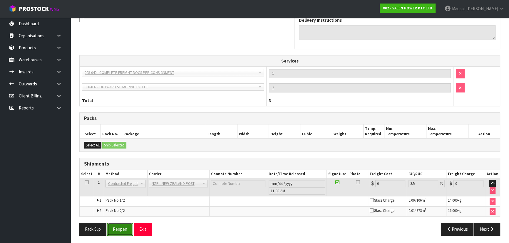
click at [115, 231] on button "Reopen" at bounding box center [120, 229] width 26 height 13
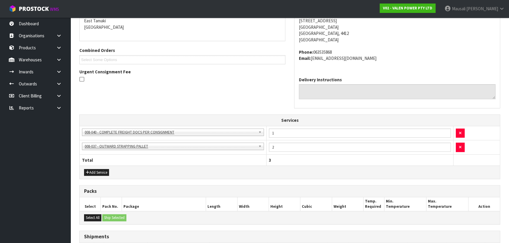
scroll to position [206, 0]
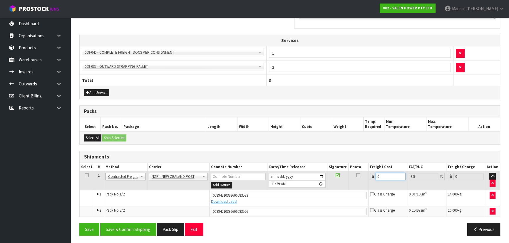
drag, startPoint x: 385, startPoint y: 175, endPoint x: 365, endPoint y: 179, distance: 20.2
click at [365, 179] on tr "1 Client Local Pickup Customer Local Pickup Company Freight Contracted Freight …" at bounding box center [290, 180] width 420 height 19
click at [133, 228] on button "Save & Confirm Shipping" at bounding box center [128, 229] width 56 height 13
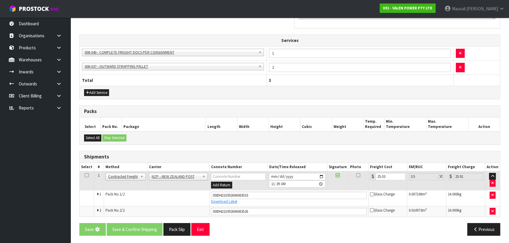
scroll to position [0, 0]
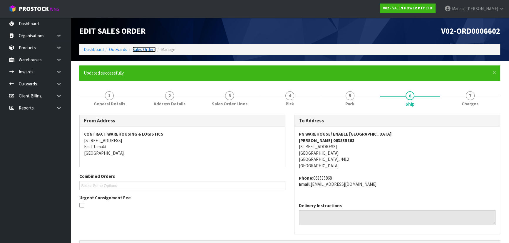
click at [144, 50] on link "Sales Orders" at bounding box center [143, 50] width 23 height 6
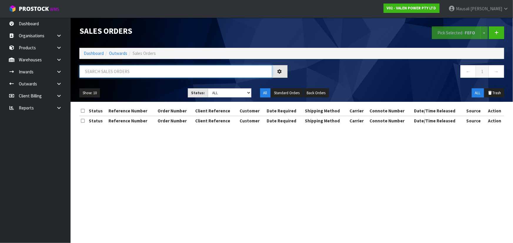
click at [93, 73] on input "text" at bounding box center [175, 71] width 193 height 13
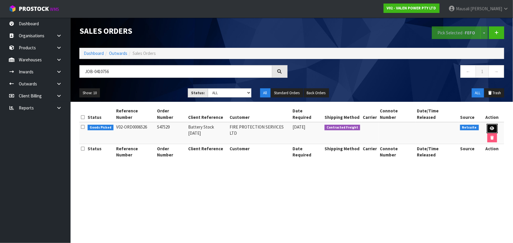
click at [490, 127] on icon at bounding box center [492, 129] width 4 height 4
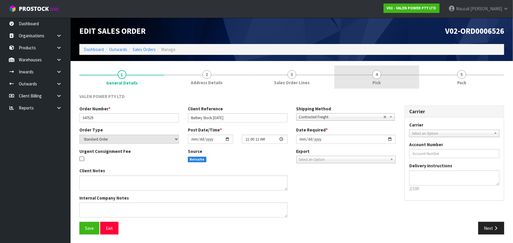
click at [385, 78] on link "4 Pick" at bounding box center [376, 76] width 85 height 23
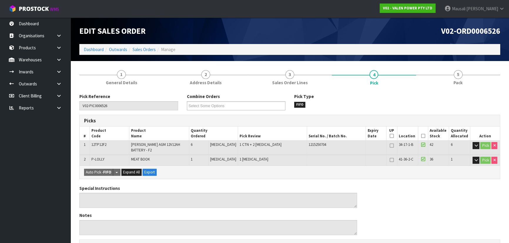
click at [421, 136] on icon at bounding box center [423, 136] width 4 height 0
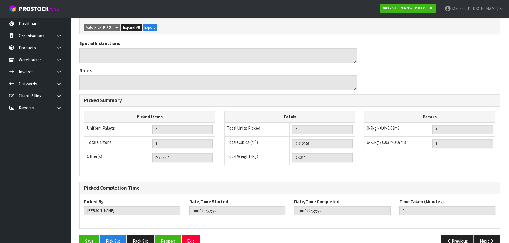
scroll to position [179, 0]
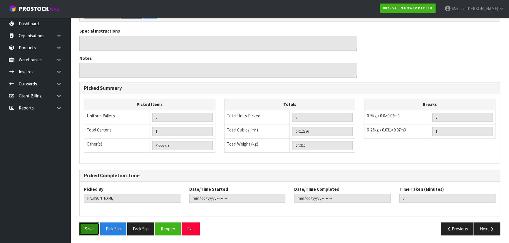
drag, startPoint x: 83, startPoint y: 226, endPoint x: 169, endPoint y: 197, distance: 90.2
click at [84, 226] on button "Save" at bounding box center [89, 229] width 20 height 13
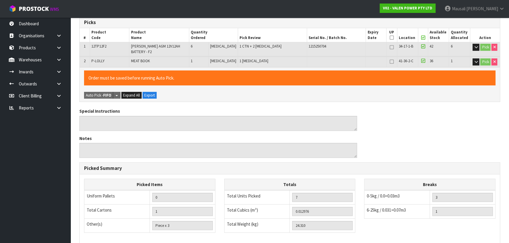
scroll to position [23, 0]
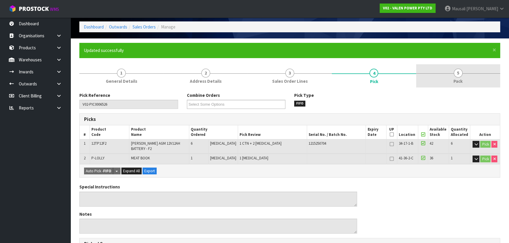
click at [444, 76] on link "5 Pack" at bounding box center [458, 75] width 84 height 23
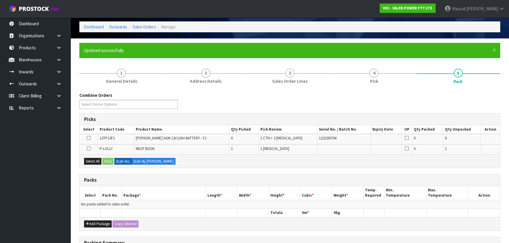
scroll to position [117, 0]
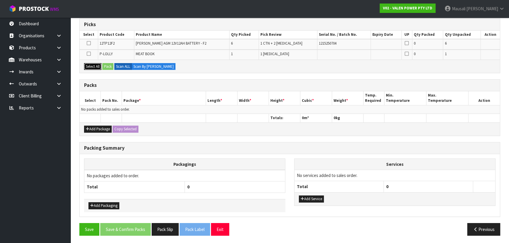
click at [95, 65] on button "Select All" at bounding box center [92, 66] width 17 height 7
click at [95, 126] on button "Add Package" at bounding box center [98, 129] width 28 height 7
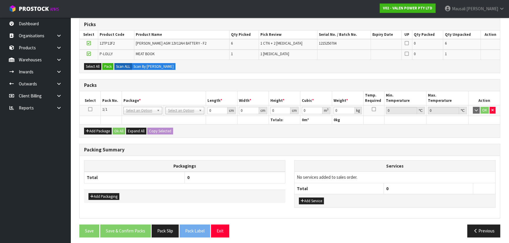
click at [89, 109] on icon at bounding box center [90, 109] width 4 height 0
click at [106, 65] on button "Pack" at bounding box center [107, 66] width 11 height 7
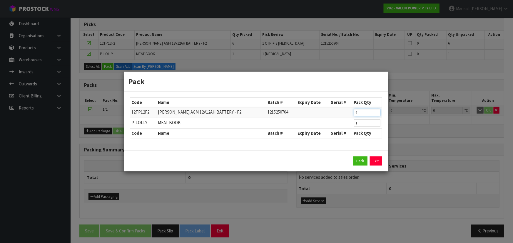
drag, startPoint x: 361, startPoint y: 114, endPoint x: 346, endPoint y: 115, distance: 14.8
click at [346, 115] on tr "12TP12F2 [PERSON_NAME] AGM 12V12AH BATTERY - F2 1215250704 6" at bounding box center [255, 112] width 251 height 11
click button "Pack" at bounding box center [360, 161] width 14 height 9
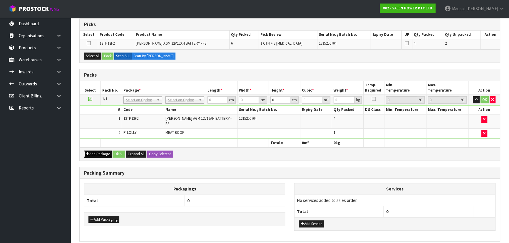
click at [89, 151] on button "Add Package" at bounding box center [98, 154] width 28 height 7
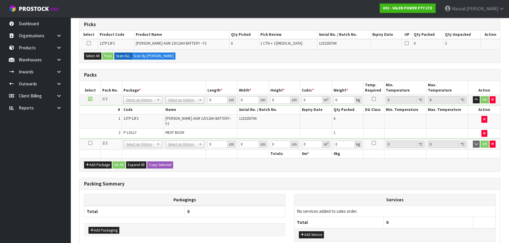
click at [90, 143] on icon at bounding box center [90, 143] width 4 height 0
click at [93, 56] on button "Select All" at bounding box center [92, 56] width 17 height 7
click at [105, 55] on button "Pack" at bounding box center [107, 56] width 11 height 7
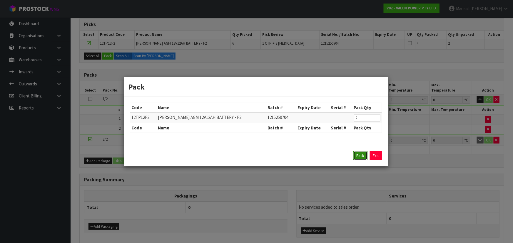
click at [361, 154] on button "Pack" at bounding box center [360, 155] width 14 height 9
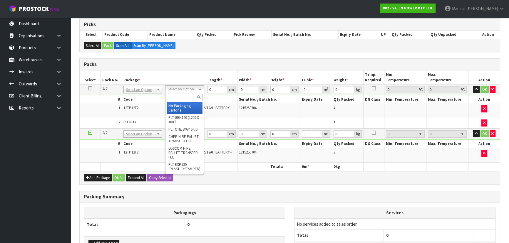
click at [175, 98] on input "text" at bounding box center [185, 97] width 36 height 7
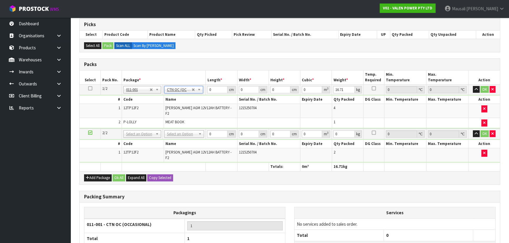
drag, startPoint x: 173, startPoint y: 129, endPoint x: 173, endPoint y: 134, distance: 4.7
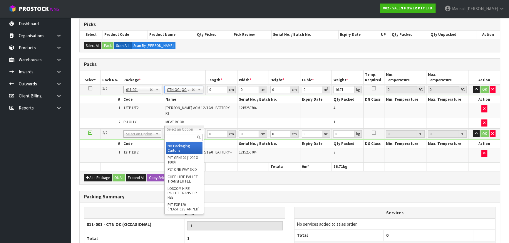
click at [173, 135] on input "text" at bounding box center [184, 137] width 37 height 7
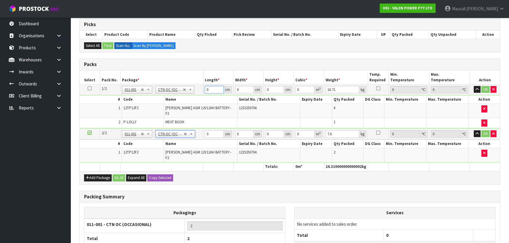
drag, startPoint x: 211, startPoint y: 89, endPoint x: 199, endPoint y: 95, distance: 13.5
click at [199, 95] on tbody "1/2 NONE 007-001 007-002 007-004 007-009 007-013 007-014 007-015 007-017 007-01…" at bounding box center [290, 106] width 420 height 44
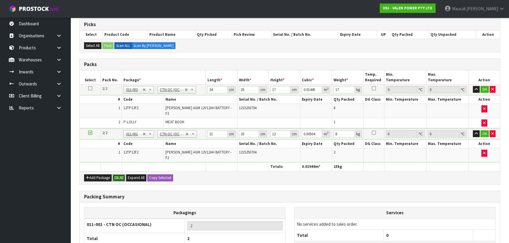
click at [120, 174] on button "Ok All" at bounding box center [118, 177] width 13 height 7
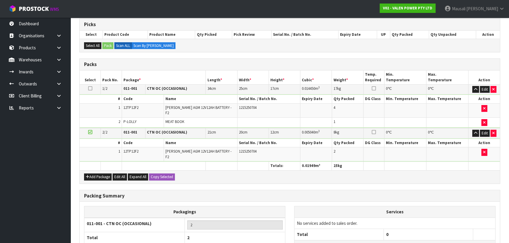
scroll to position [160, 0]
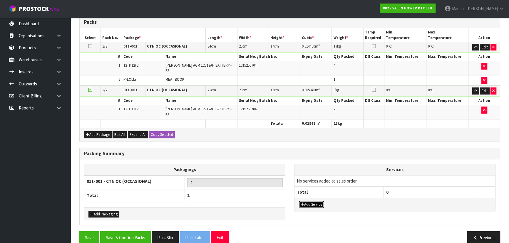
drag, startPoint x: 304, startPoint y: 195, endPoint x: 309, endPoint y: 180, distance: 15.4
click at [304, 201] on button "Add Service" at bounding box center [311, 204] width 25 height 7
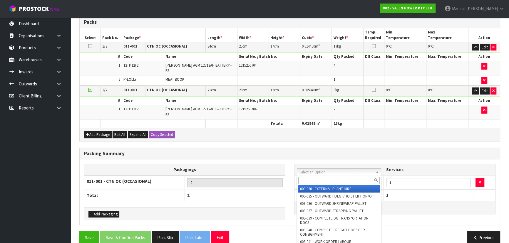
click at [311, 181] on input "text" at bounding box center [338, 180] width 81 height 7
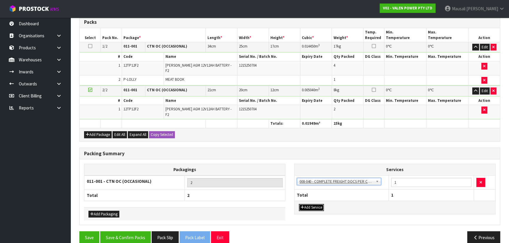
click at [314, 204] on button "Add Service" at bounding box center [311, 207] width 25 height 7
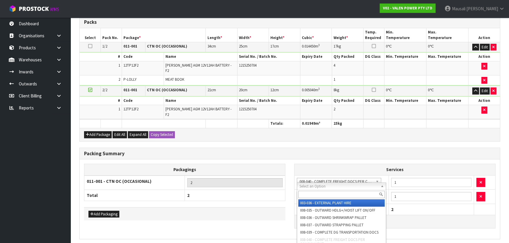
click at [315, 191] on input "text" at bounding box center [341, 194] width 86 height 7
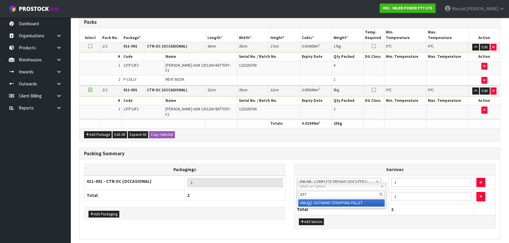
drag, startPoint x: 324, startPoint y: 202, endPoint x: 326, endPoint y: 200, distance: 3.1
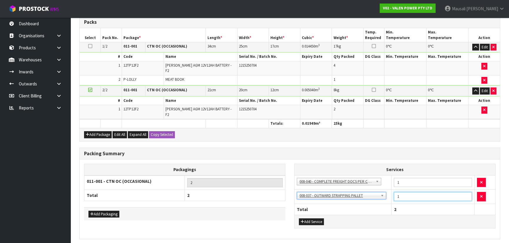
drag, startPoint x: 401, startPoint y: 188, endPoint x: 392, endPoint y: 194, distance: 10.2
click at [392, 194] on td "1" at bounding box center [432, 197] width 83 height 14
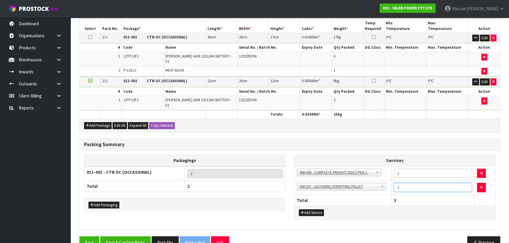
scroll to position [174, 0]
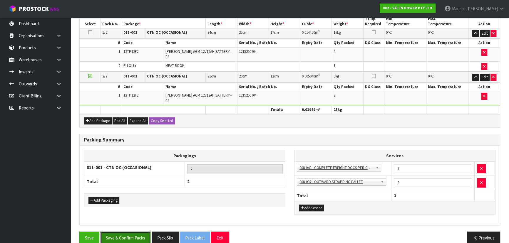
drag, startPoint x: 135, startPoint y: 226, endPoint x: 138, endPoint y: 222, distance: 4.8
click at [135, 232] on button "Save & Confirm Packs" at bounding box center [125, 238] width 51 height 13
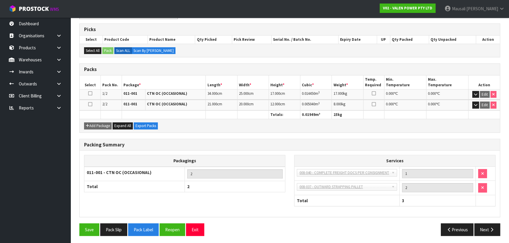
scroll to position [113, 0]
click at [486, 230] on button "Next" at bounding box center [487, 229] width 26 height 13
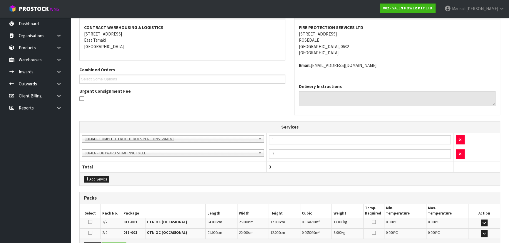
scroll to position [178, 0]
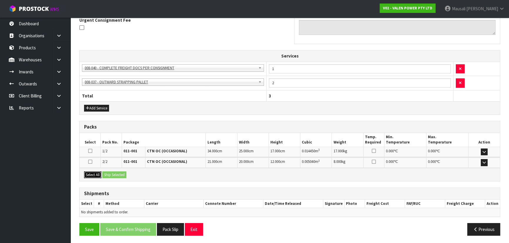
drag, startPoint x: 91, startPoint y: 174, endPoint x: 106, endPoint y: 176, distance: 15.2
click at [91, 174] on button "Select All" at bounding box center [92, 175] width 17 height 7
click at [106, 176] on button "Ship Selected" at bounding box center [114, 175] width 24 height 7
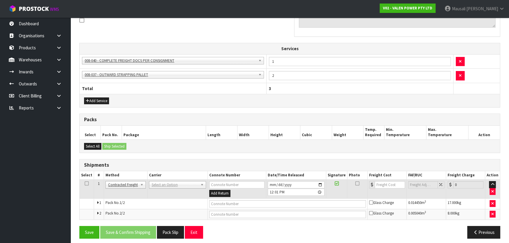
scroll to position [188, 0]
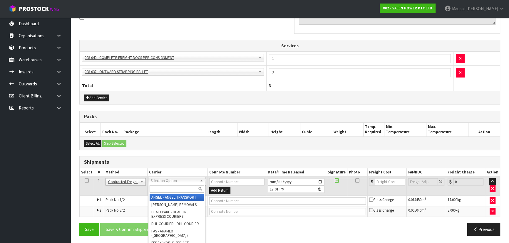
click at [163, 190] on input "text" at bounding box center [176, 188] width 54 height 7
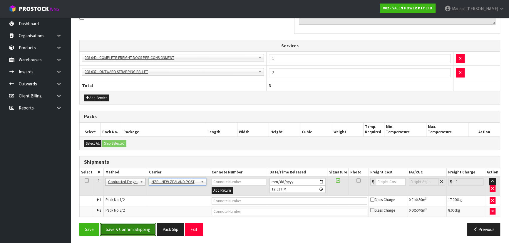
click at [133, 227] on button "Save & Confirm Shipping" at bounding box center [128, 229] width 56 height 13
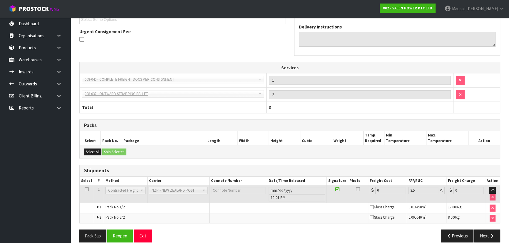
scroll to position [179, 0]
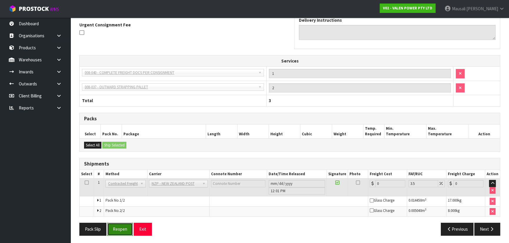
click at [122, 231] on button "Reopen" at bounding box center [120, 229] width 26 height 13
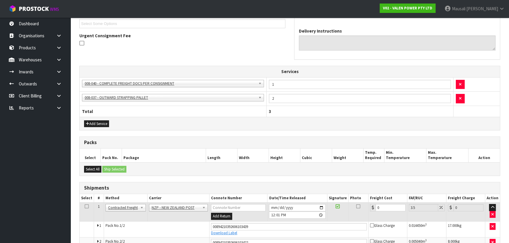
scroll to position [194, 0]
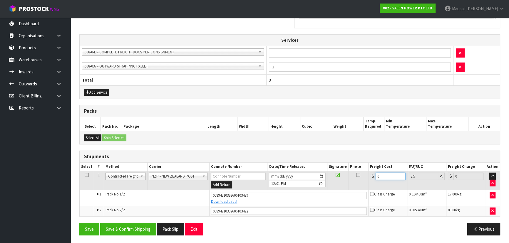
drag, startPoint x: 386, startPoint y: 176, endPoint x: 371, endPoint y: 183, distance: 16.3
click at [371, 183] on td "0" at bounding box center [387, 180] width 39 height 19
click at [132, 227] on button "Save & Confirm Shipping" at bounding box center [128, 229] width 56 height 13
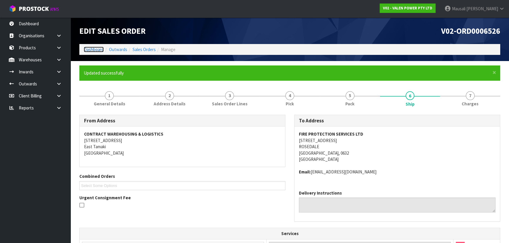
click at [96, 47] on link "Dashboard" at bounding box center [94, 50] width 20 height 6
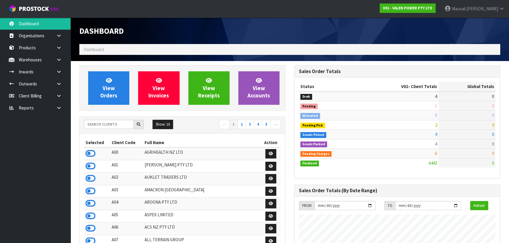
scroll to position [463, 214]
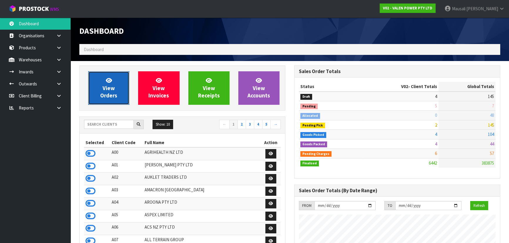
click at [113, 78] on link "View Orders" at bounding box center [108, 87] width 41 height 33
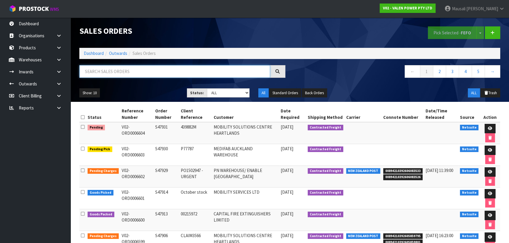
click at [103, 75] on input "text" at bounding box center [174, 71] width 191 height 13
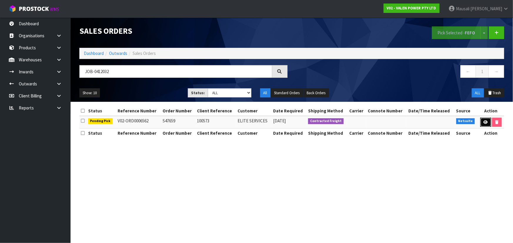
click at [483, 120] on link at bounding box center [485, 122] width 11 height 9
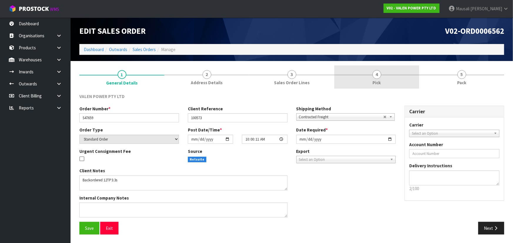
click at [385, 81] on link "4 Pick" at bounding box center [376, 76] width 85 height 23
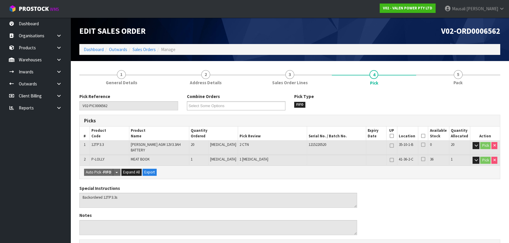
click at [421, 136] on icon at bounding box center [423, 136] width 4 height 0
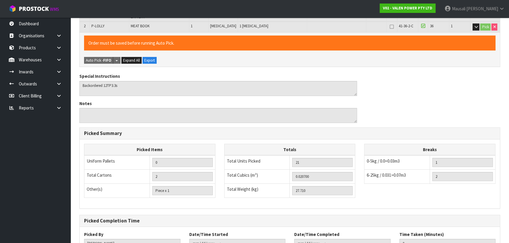
scroll to position [174, 0]
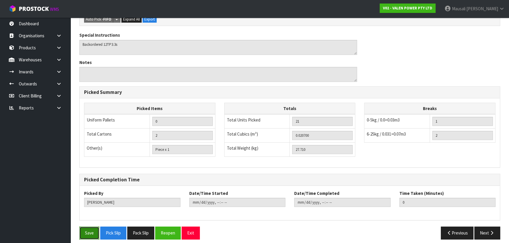
click at [85, 227] on button "Save" at bounding box center [89, 233] width 20 height 13
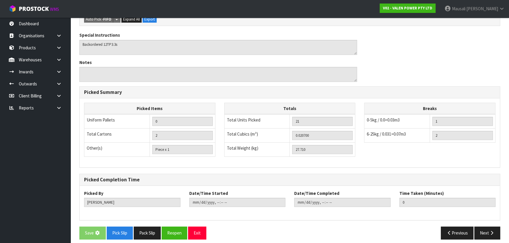
scroll to position [0, 0]
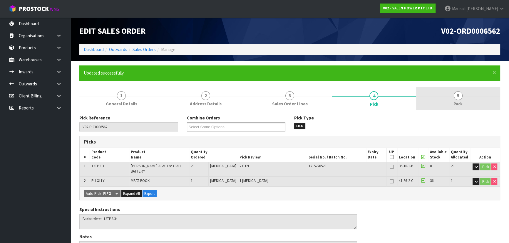
click at [456, 100] on link "5 Pack" at bounding box center [458, 98] width 84 height 23
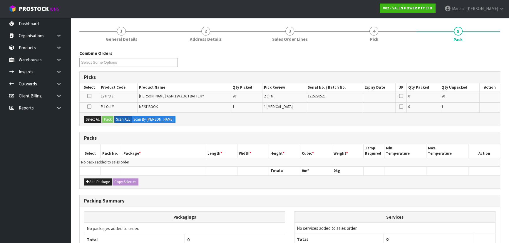
scroll to position [117, 0]
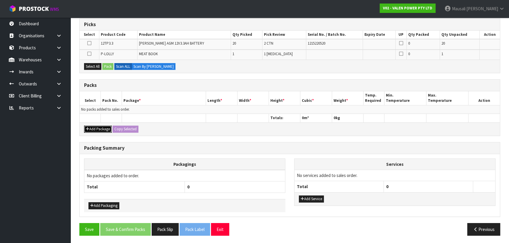
click at [98, 128] on button "Add Package" at bounding box center [98, 129] width 28 height 7
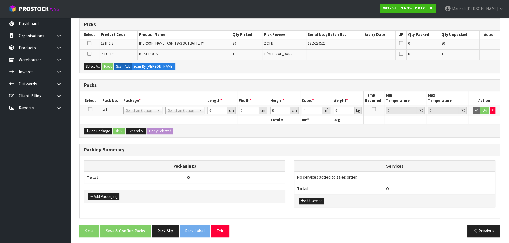
drag, startPoint x: 90, startPoint y: 108, endPoint x: 98, endPoint y: 105, distance: 8.7
click at [90, 109] on icon at bounding box center [90, 109] width 4 height 0
drag, startPoint x: 88, startPoint y: 42, endPoint x: 94, endPoint y: 48, distance: 8.1
click at [88, 43] on icon at bounding box center [89, 43] width 4 height 0
click at [0, 0] on input "checkbox" at bounding box center [0, 0] width 0 height 0
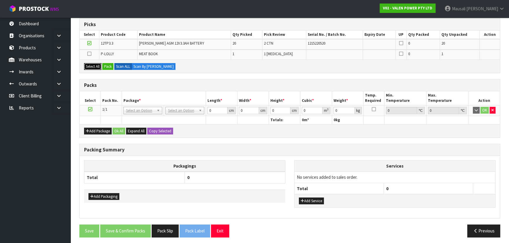
click at [92, 65] on button "Select All" at bounding box center [92, 66] width 17 height 7
click at [110, 65] on button "Pack" at bounding box center [107, 66] width 11 height 7
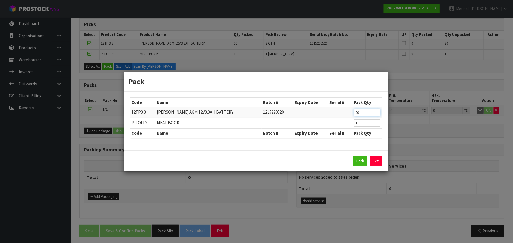
drag, startPoint x: 364, startPoint y: 115, endPoint x: 344, endPoint y: 114, distance: 19.7
click at [345, 115] on tr "12TP3.3 [PERSON_NAME] AGM 12V3.3AH BATTERY 1215220520 20" at bounding box center [255, 112] width 251 height 11
click at [358, 161] on button "Pack" at bounding box center [360, 161] width 14 height 9
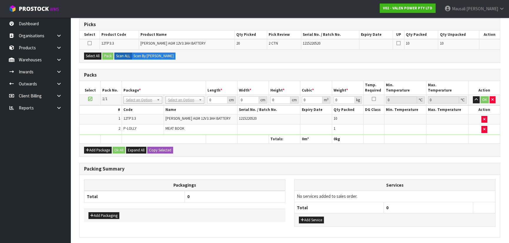
click at [90, 99] on icon at bounding box center [90, 99] width 4 height 0
click at [97, 58] on button "Select All" at bounding box center [92, 56] width 17 height 7
click at [107, 55] on button "Pack" at bounding box center [107, 56] width 11 height 7
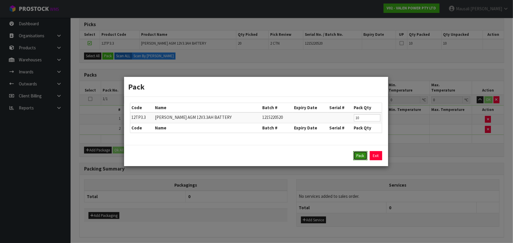
click at [358, 159] on button "Pack" at bounding box center [360, 155] width 14 height 9
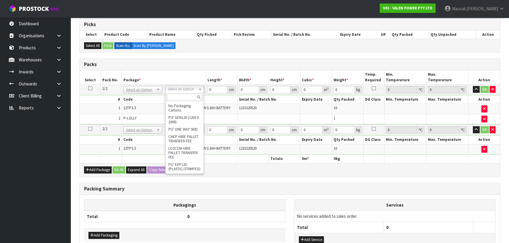
click at [183, 98] on input "text" at bounding box center [185, 97] width 36 height 7
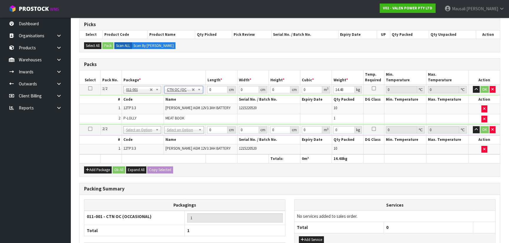
drag, startPoint x: 178, startPoint y: 129, endPoint x: 179, endPoint y: 138, distance: 9.2
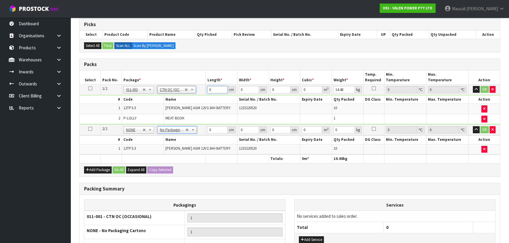
drag, startPoint x: 214, startPoint y: 90, endPoint x: 205, endPoint y: 98, distance: 12.5
click at [205, 98] on tbody "1/2 NONE 007-001 007-002 007-004 007-009 007-013 007-014 007-015 007-017 007-01…" at bounding box center [290, 104] width 420 height 40
